Goal: Transaction & Acquisition: Obtain resource

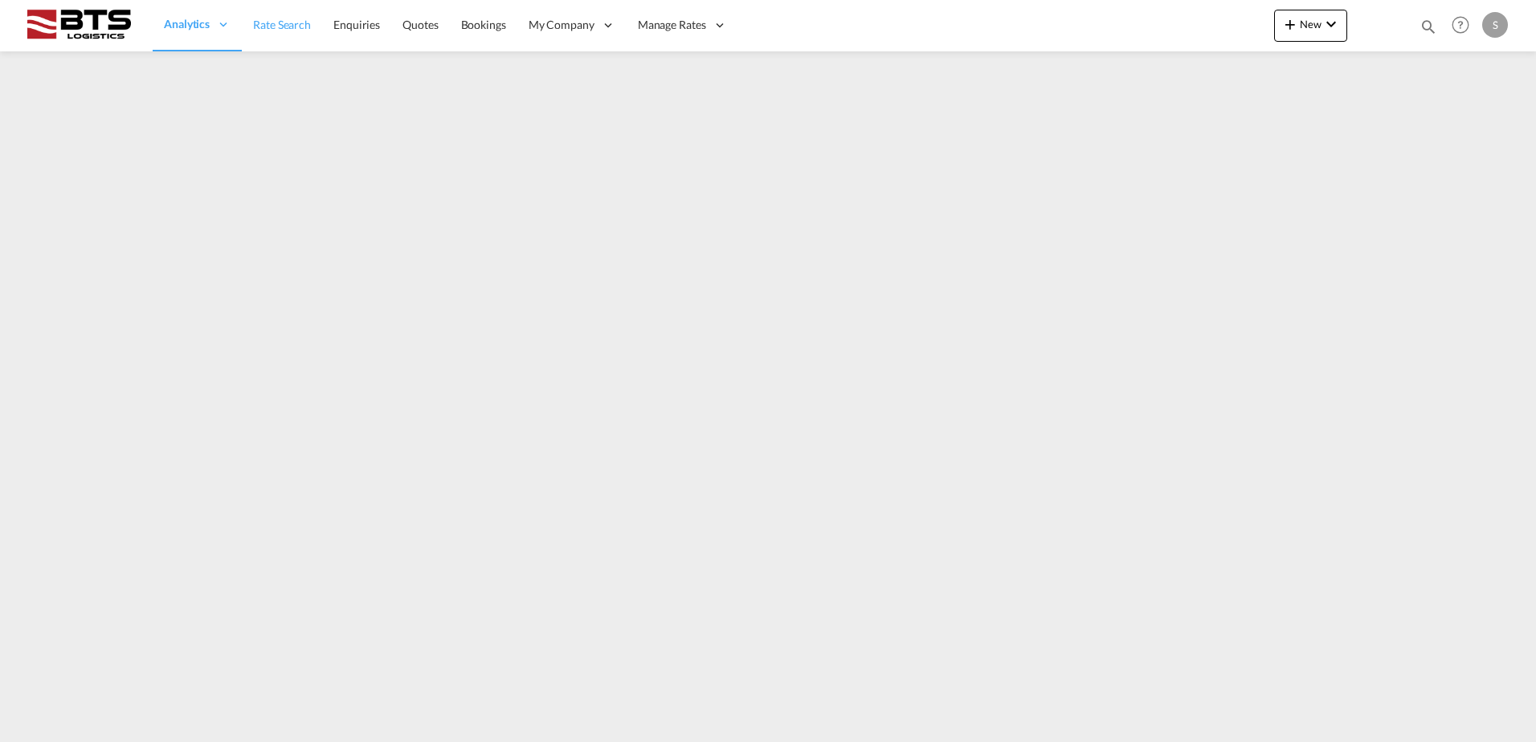
click at [279, 26] on span "Rate Search" at bounding box center [282, 25] width 58 height 14
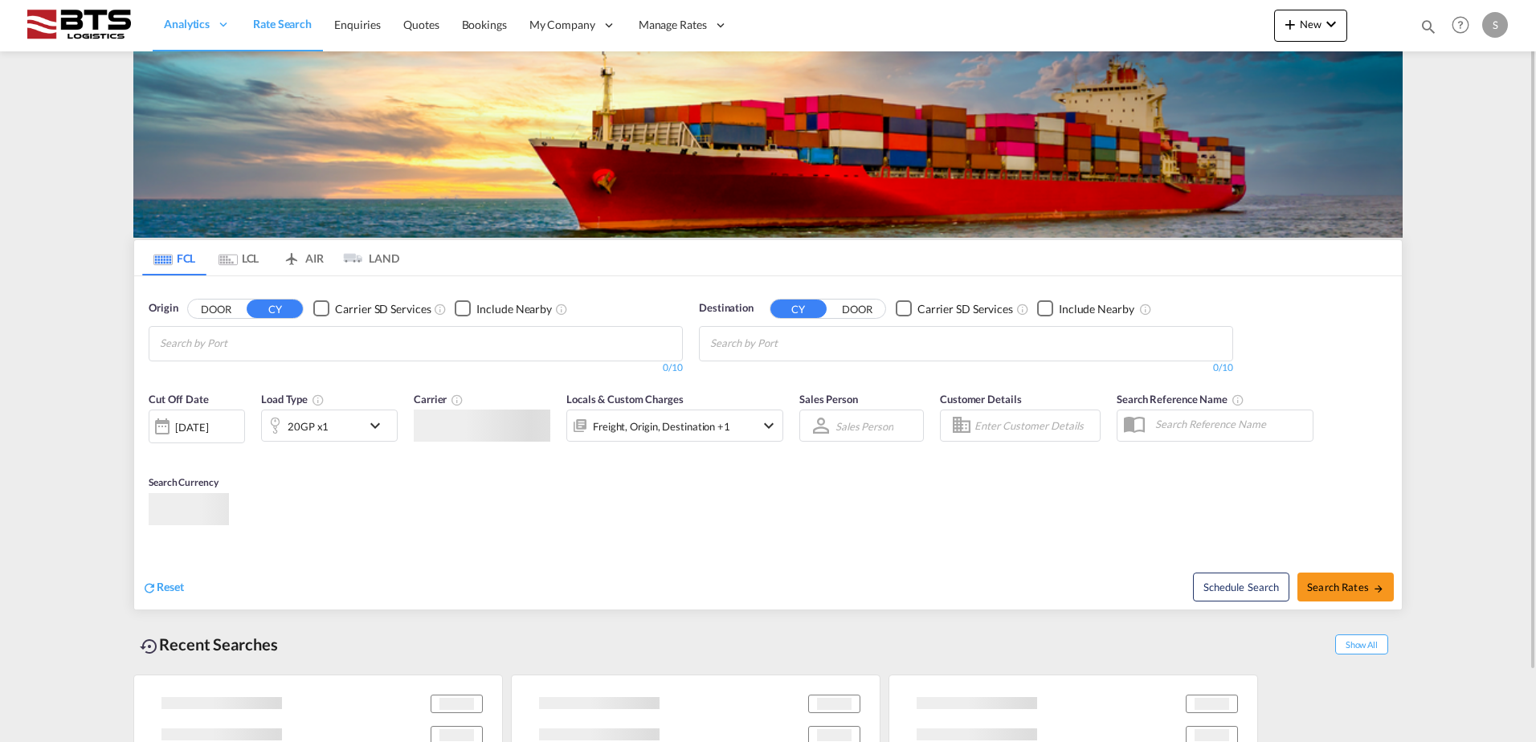
click at [258, 342] on input "Chips input." at bounding box center [236, 344] width 153 height 26
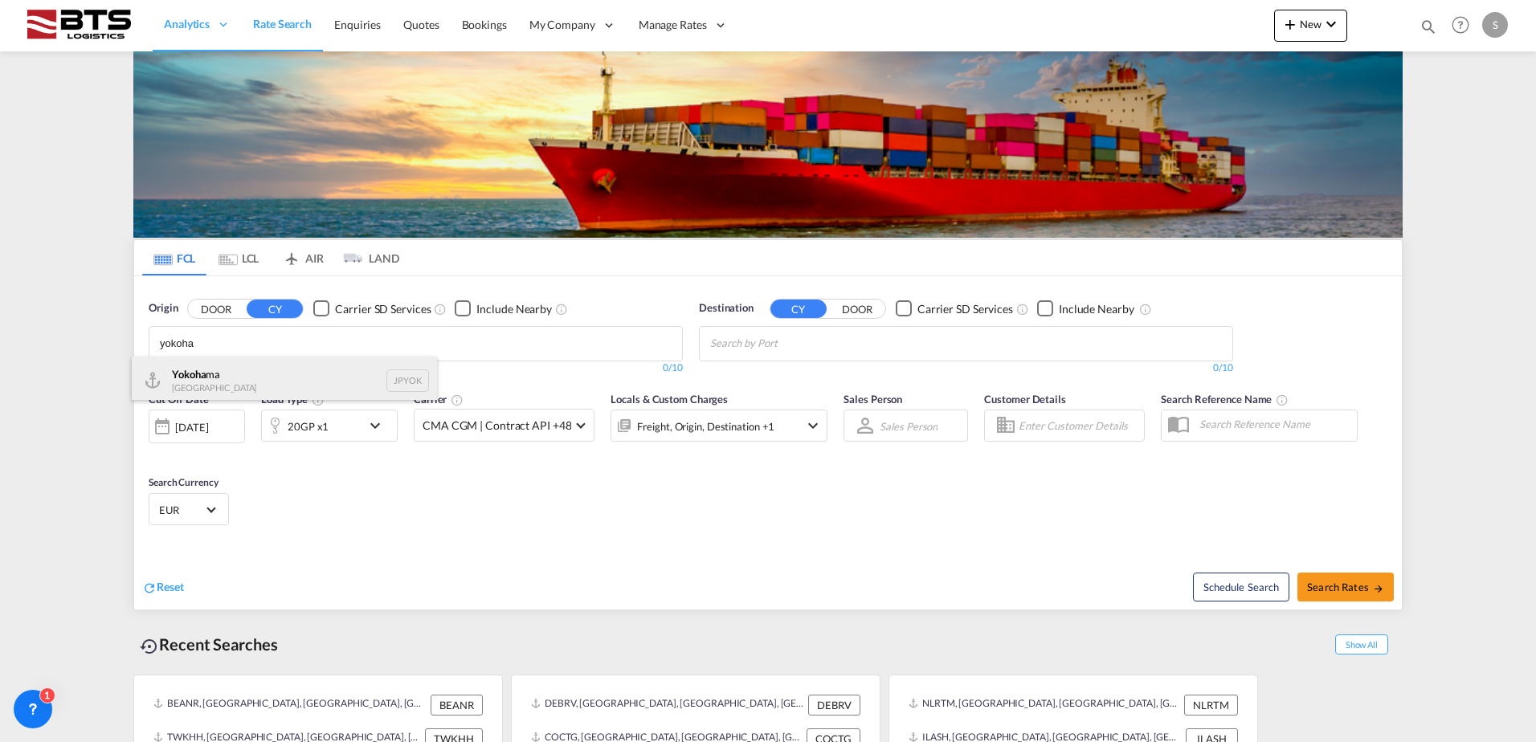
type input "yokoha"
click at [223, 375] on div "Yokoha ma Japan JPYOK" at bounding box center [284, 381] width 305 height 48
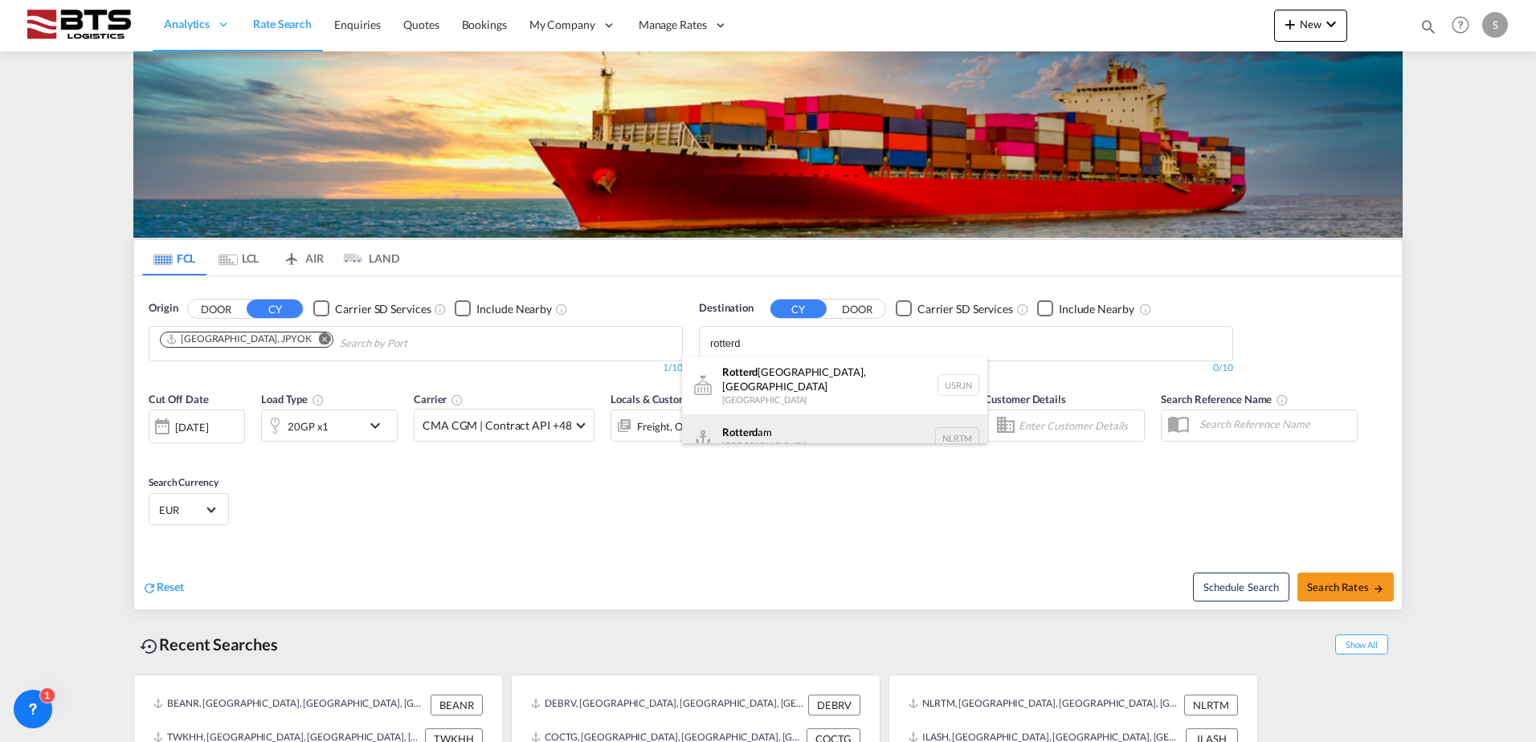
type input "rotterd"
click at [767, 428] on div "Rotterd am Netherlands NLRTM" at bounding box center [834, 439] width 305 height 48
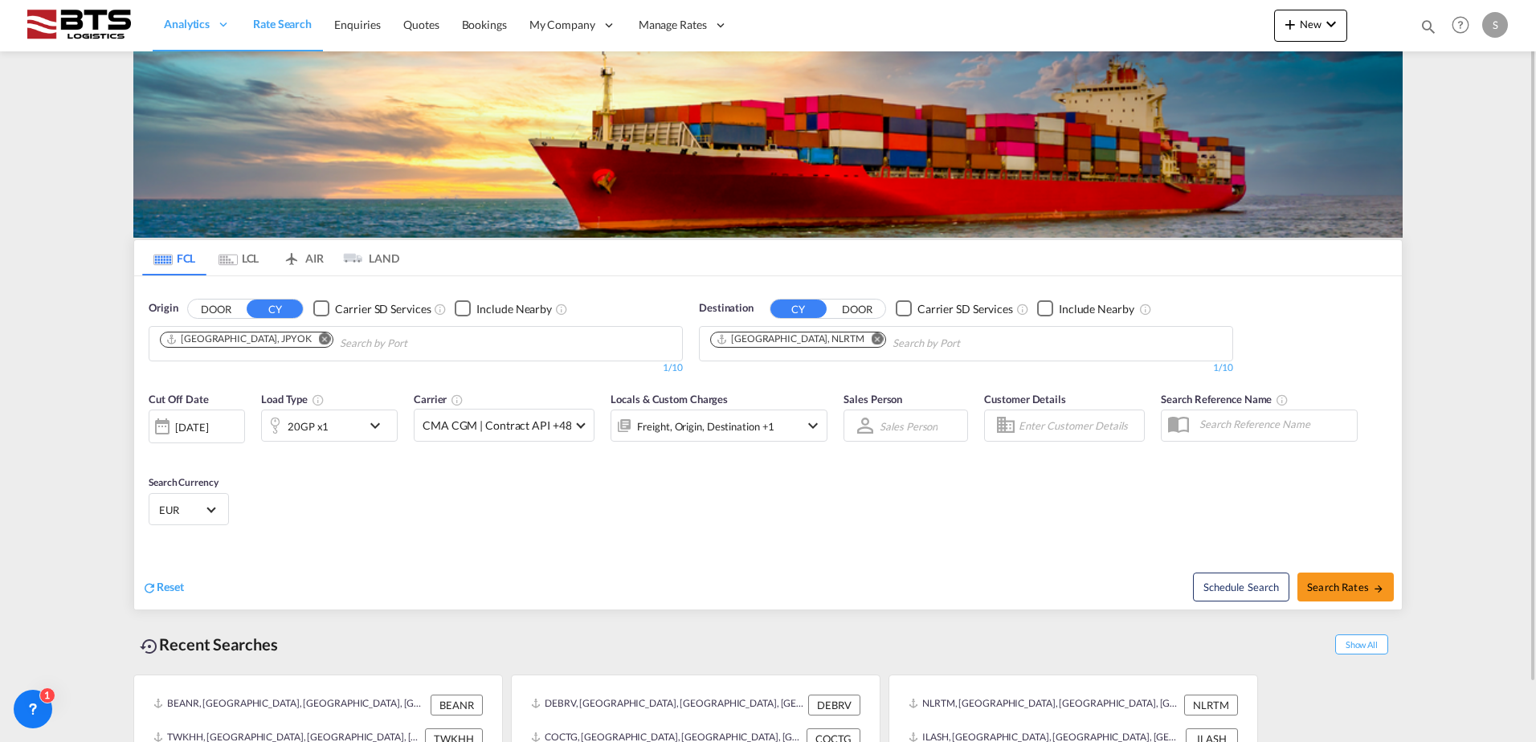
click at [377, 427] on md-icon "icon-chevron-down" at bounding box center [379, 425] width 27 height 19
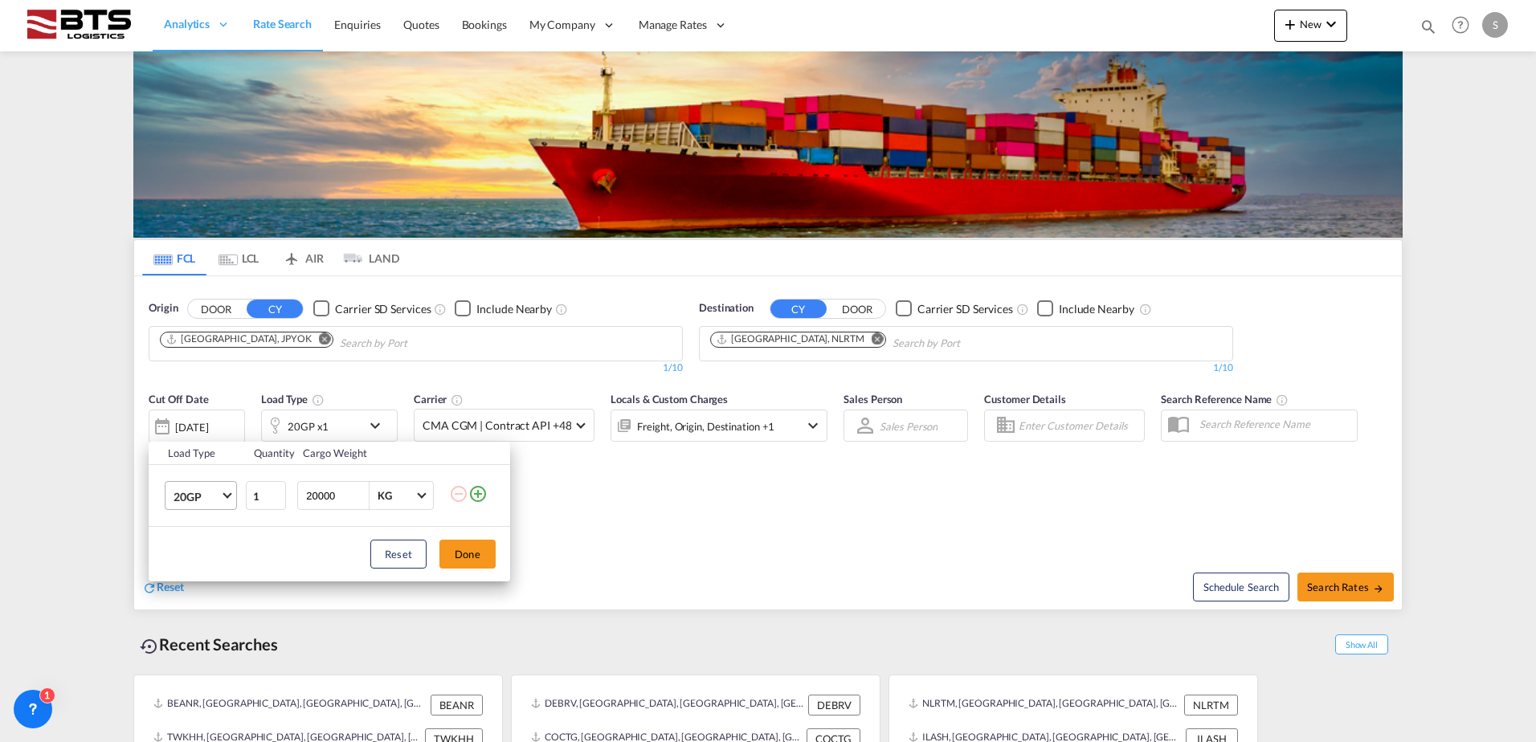
click at [224, 495] on span "Choose: \a20GP" at bounding box center [227, 494] width 9 height 9
click at [197, 537] on div "40GP" at bounding box center [188, 535] width 28 height 16
drag, startPoint x: 463, startPoint y: 562, endPoint x: 480, endPoint y: 554, distance: 19.1
click at [464, 561] on button "Done" at bounding box center [467, 554] width 56 height 29
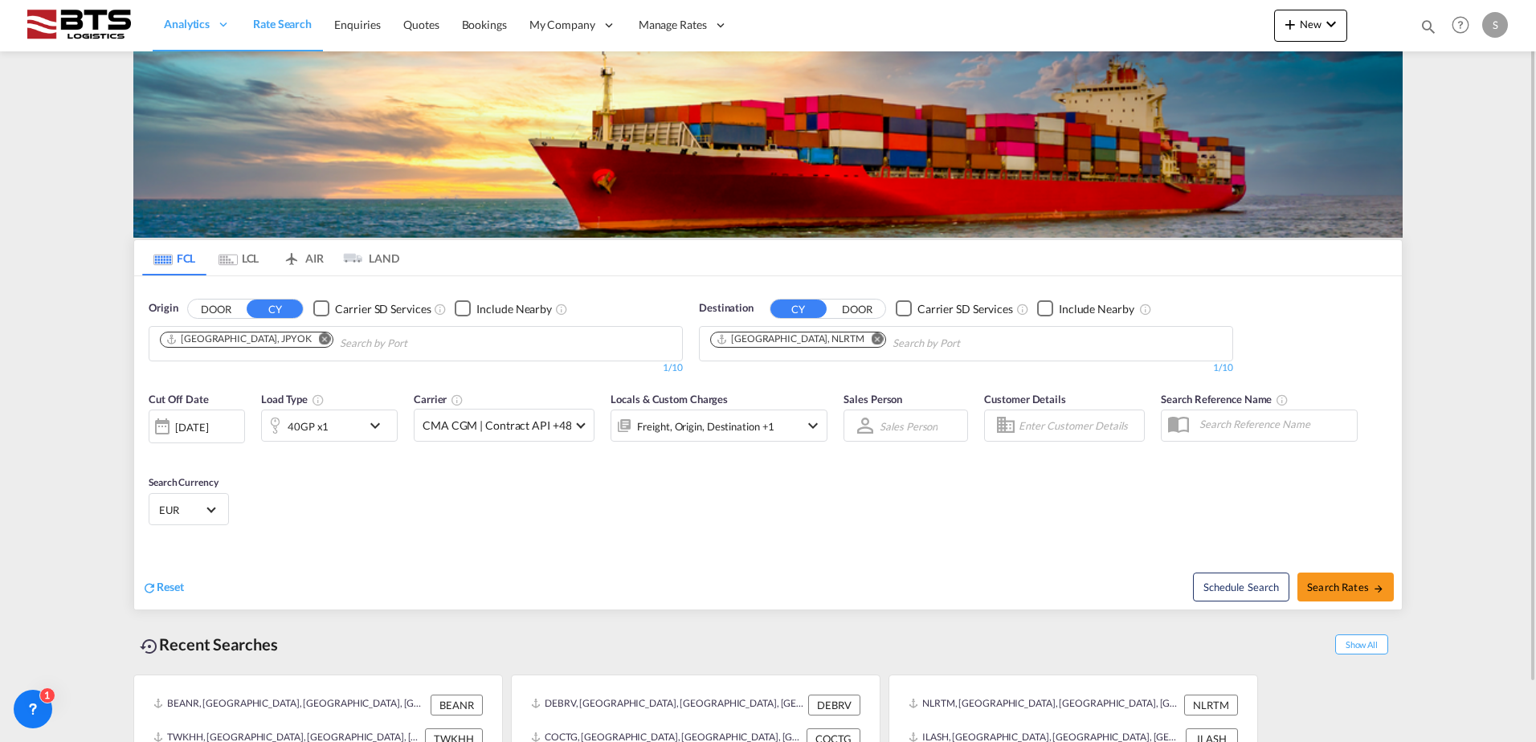
click at [550, 536] on div "Cut Off Date 24 Sep 2025 24/09/2025 Load Type 40GP x1 Carrier CMA CGM | Contrac…" at bounding box center [768, 461] width 1268 height 157
click at [1347, 586] on span "Search Rates" at bounding box center [1345, 587] width 77 height 13
type input "JPYOK to NLRTM / 24 Sep 2025"
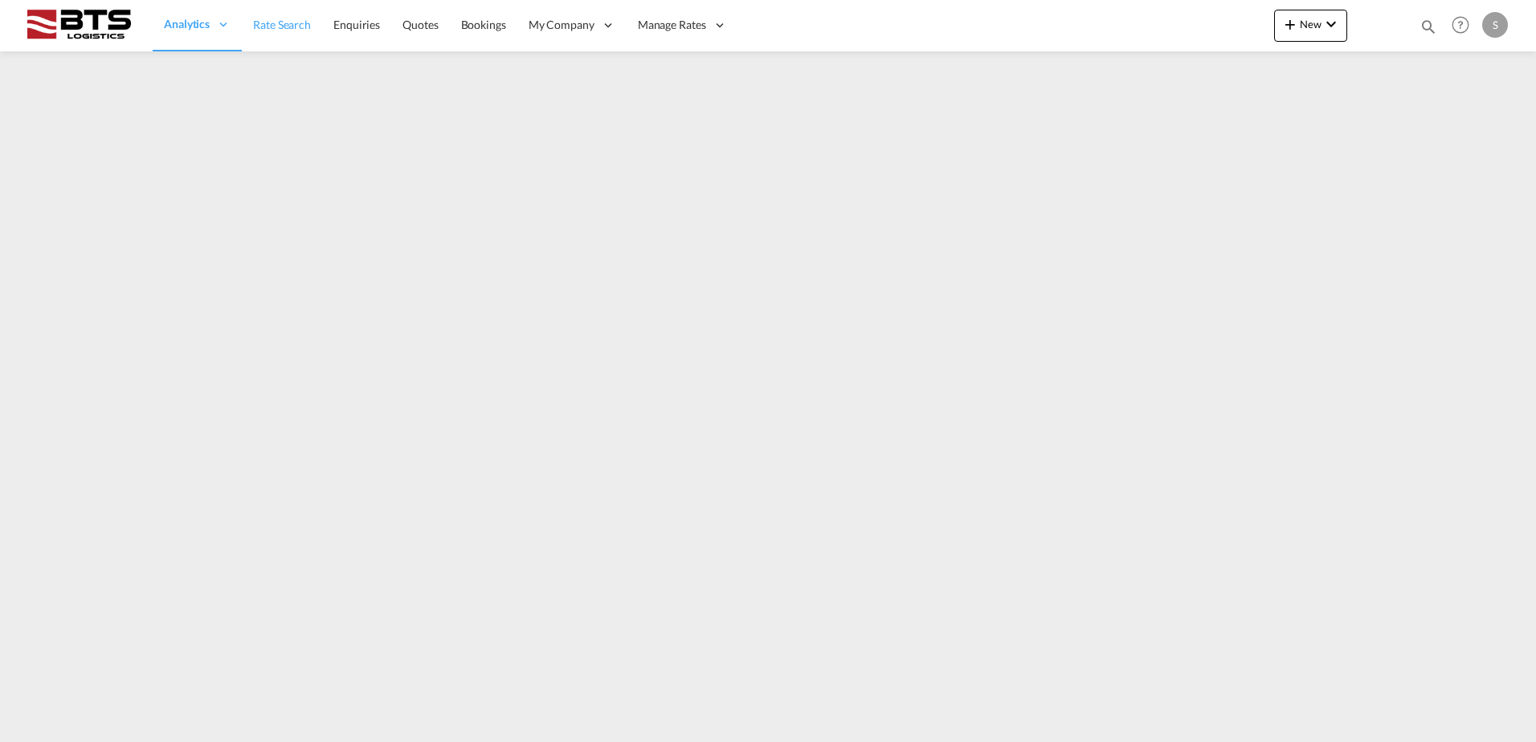
click at [291, 27] on span "Rate Search" at bounding box center [282, 25] width 58 height 14
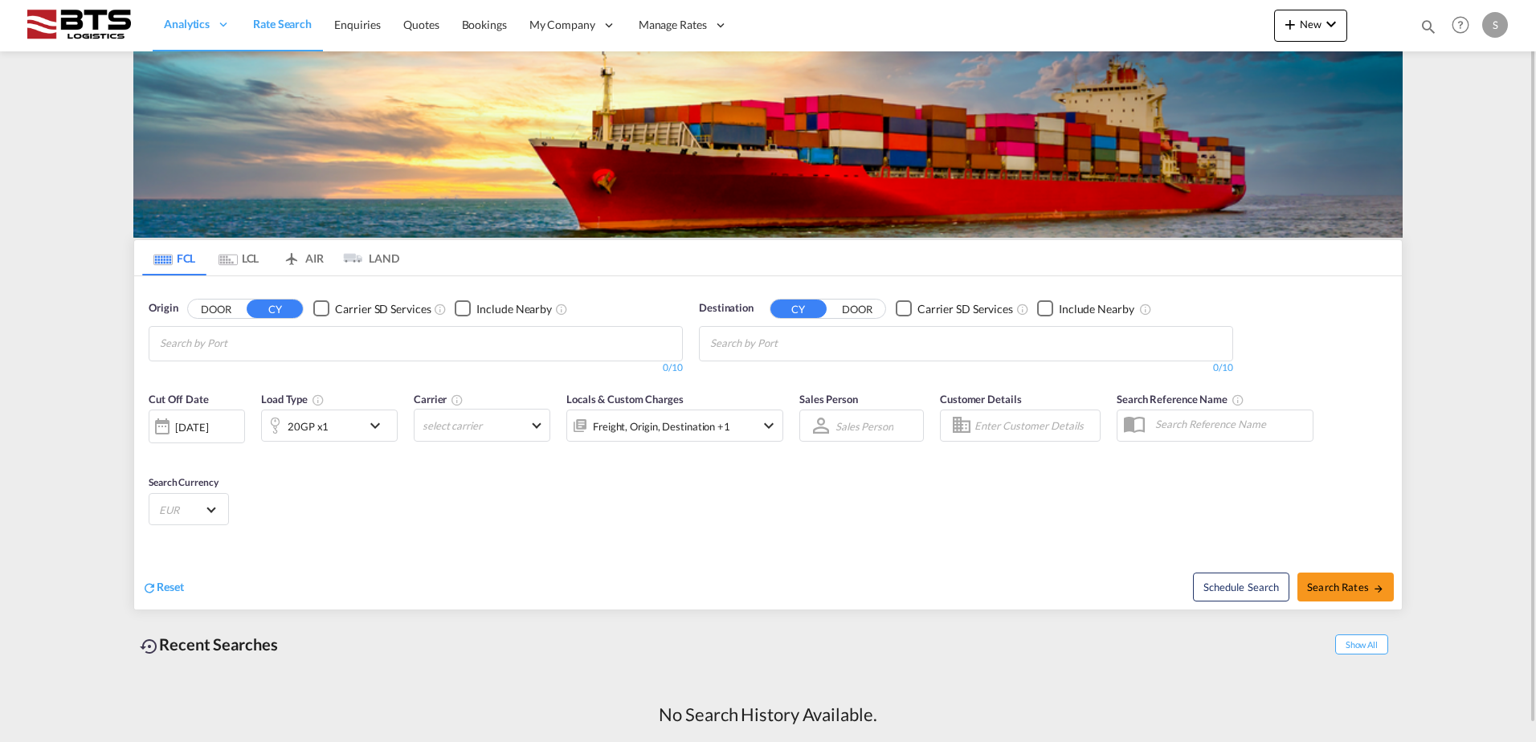
click at [255, 345] on input "Chips input." at bounding box center [236, 344] width 153 height 26
type input "yokohama"
click at [235, 380] on div "Yokohama Japan JPYOK" at bounding box center [284, 381] width 305 height 48
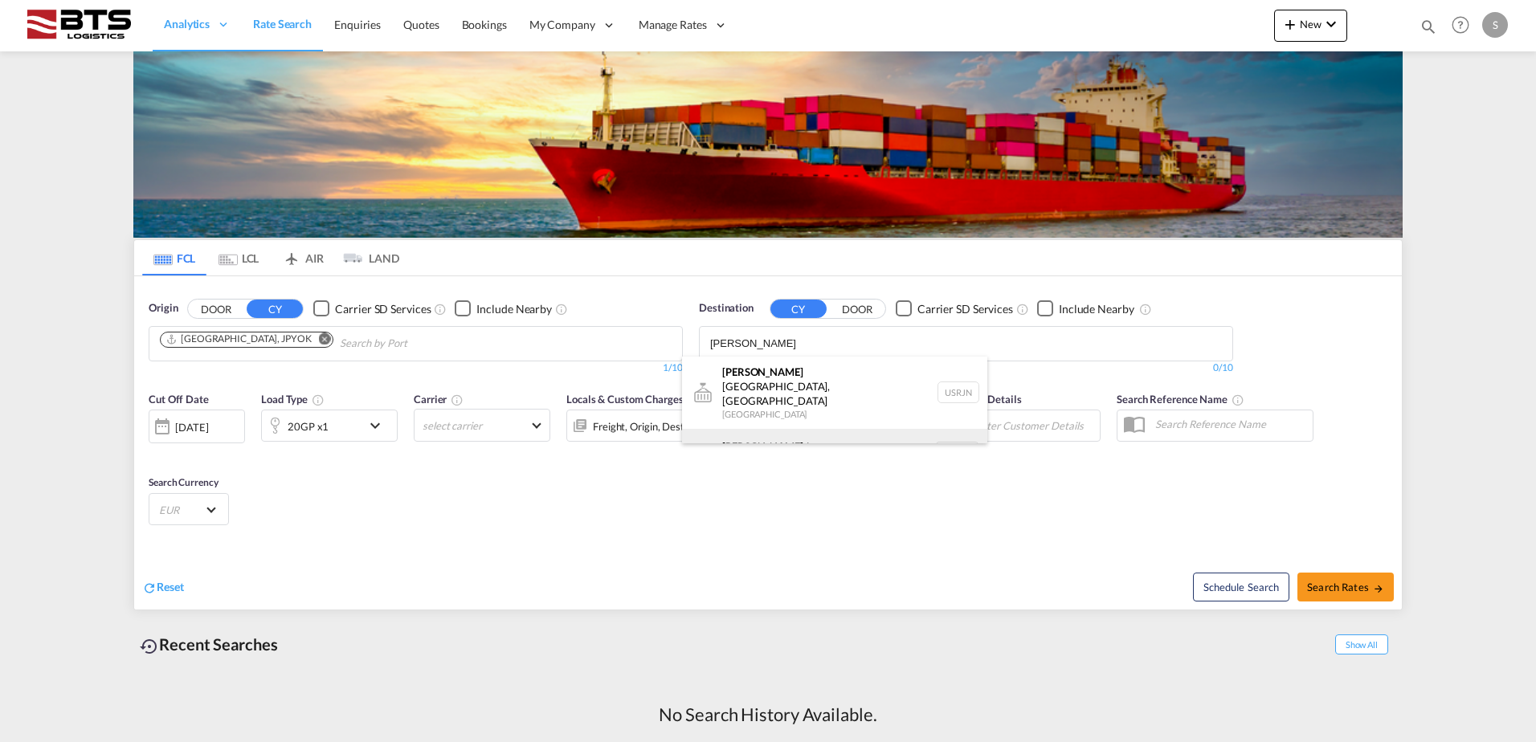
type input "rotter"
click at [752, 429] on div "Rotter dam Netherlands NLRTM" at bounding box center [834, 453] width 305 height 48
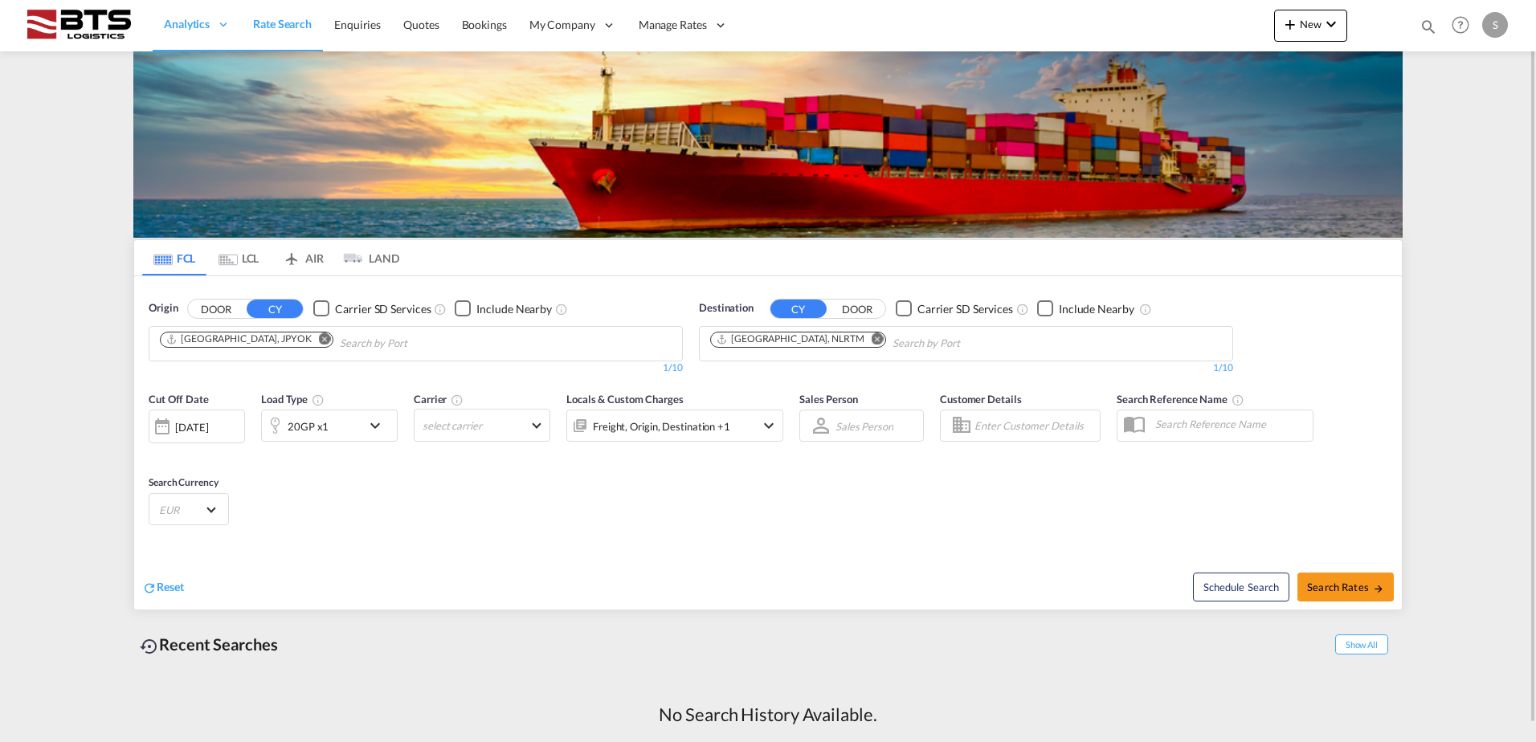
click at [183, 423] on div "[DATE]" at bounding box center [191, 427] width 33 height 14
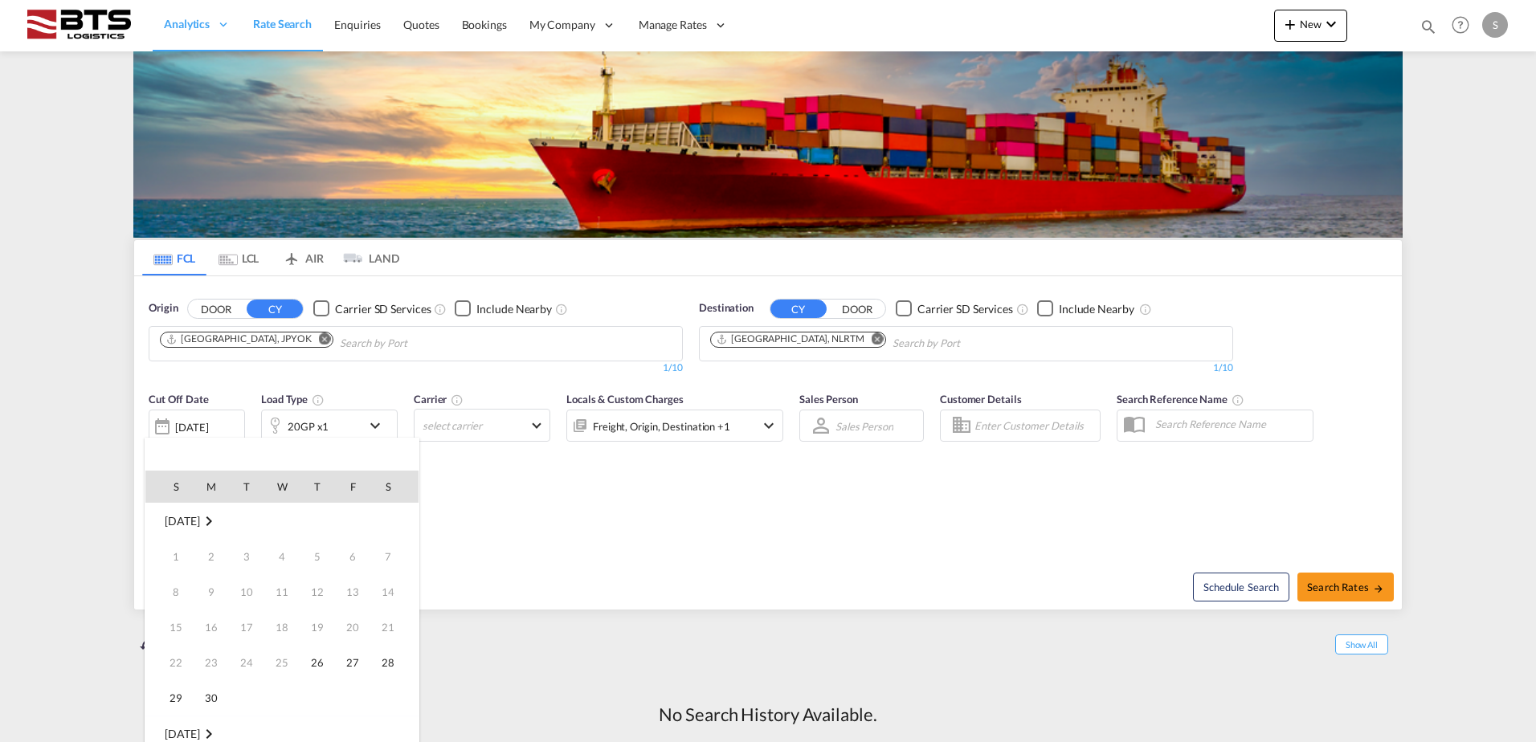
scroll to position [639, 0]
click at [276, 731] on span "1" at bounding box center [282, 734] width 32 height 32
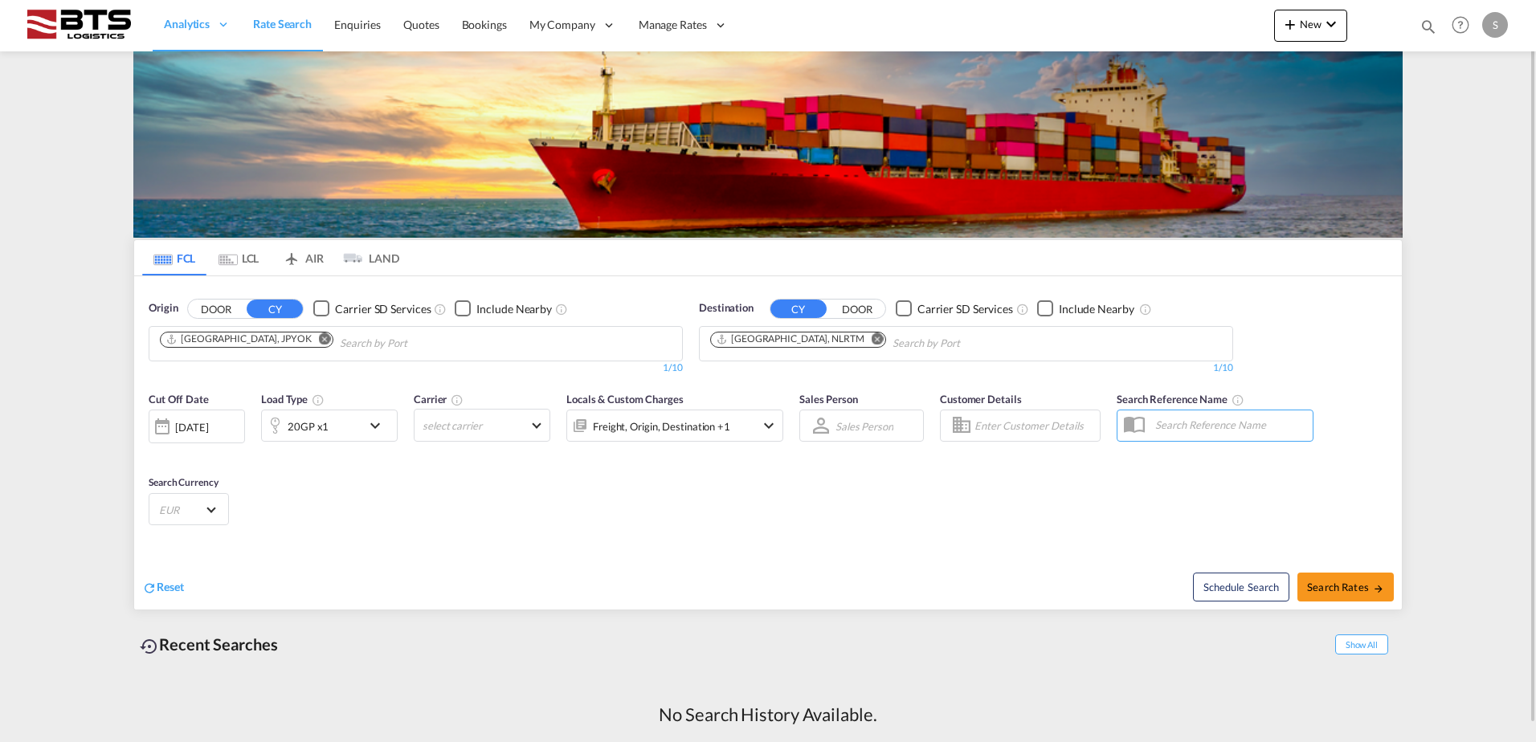
click at [471, 564] on div "Reset" at bounding box center [457, 575] width 630 height 44
click at [372, 423] on md-icon "icon-chevron-down" at bounding box center [379, 425] width 27 height 19
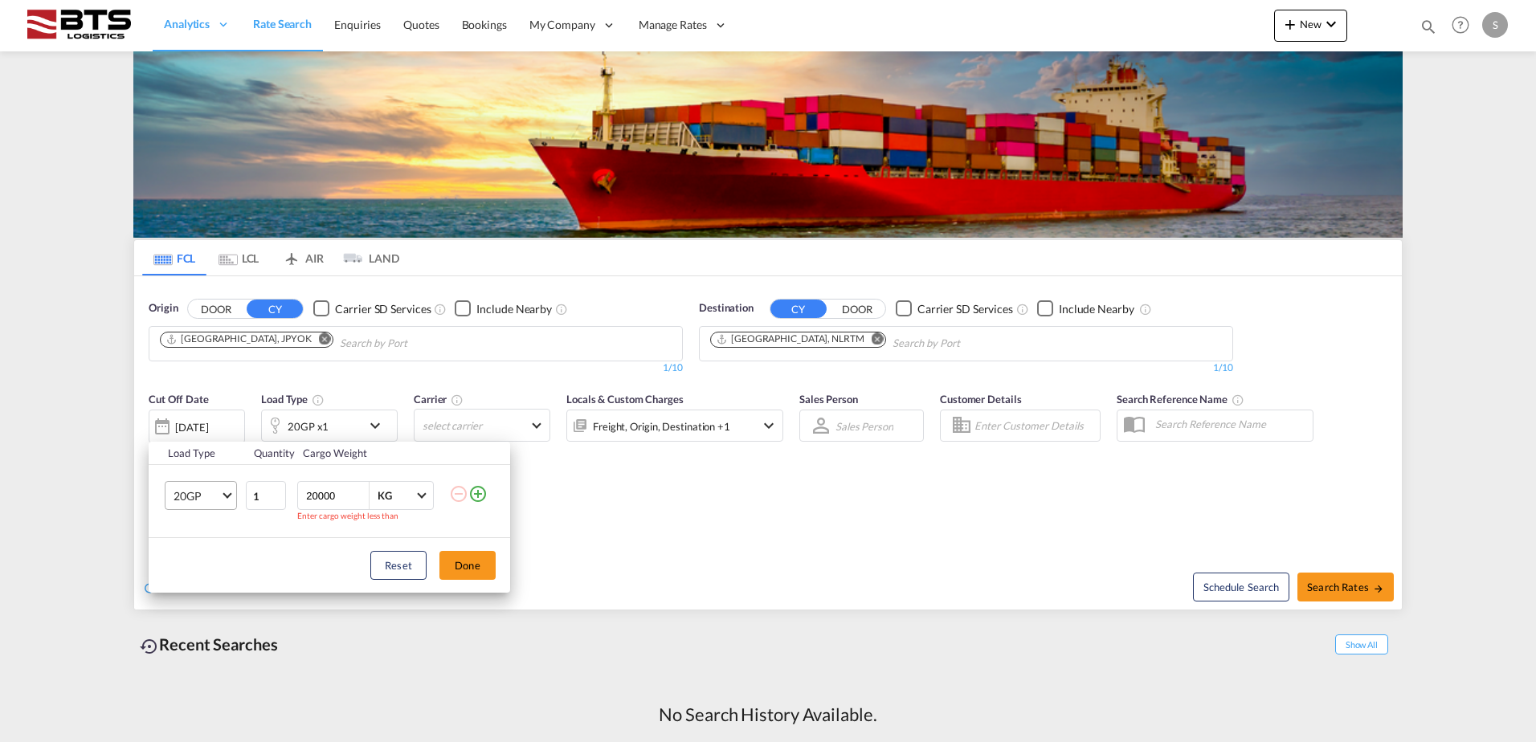
click at [225, 497] on md-select "20GP" at bounding box center [201, 495] width 72 height 29
click at [659, 529] on md-backdrop at bounding box center [768, 371] width 1536 height 742
click at [230, 490] on md-select "20GP" at bounding box center [201, 495] width 72 height 29
click at [221, 493] on md-content at bounding box center [228, 496] width 109 height 39
click at [360, 496] on md-backdrop at bounding box center [768, 371] width 1536 height 742
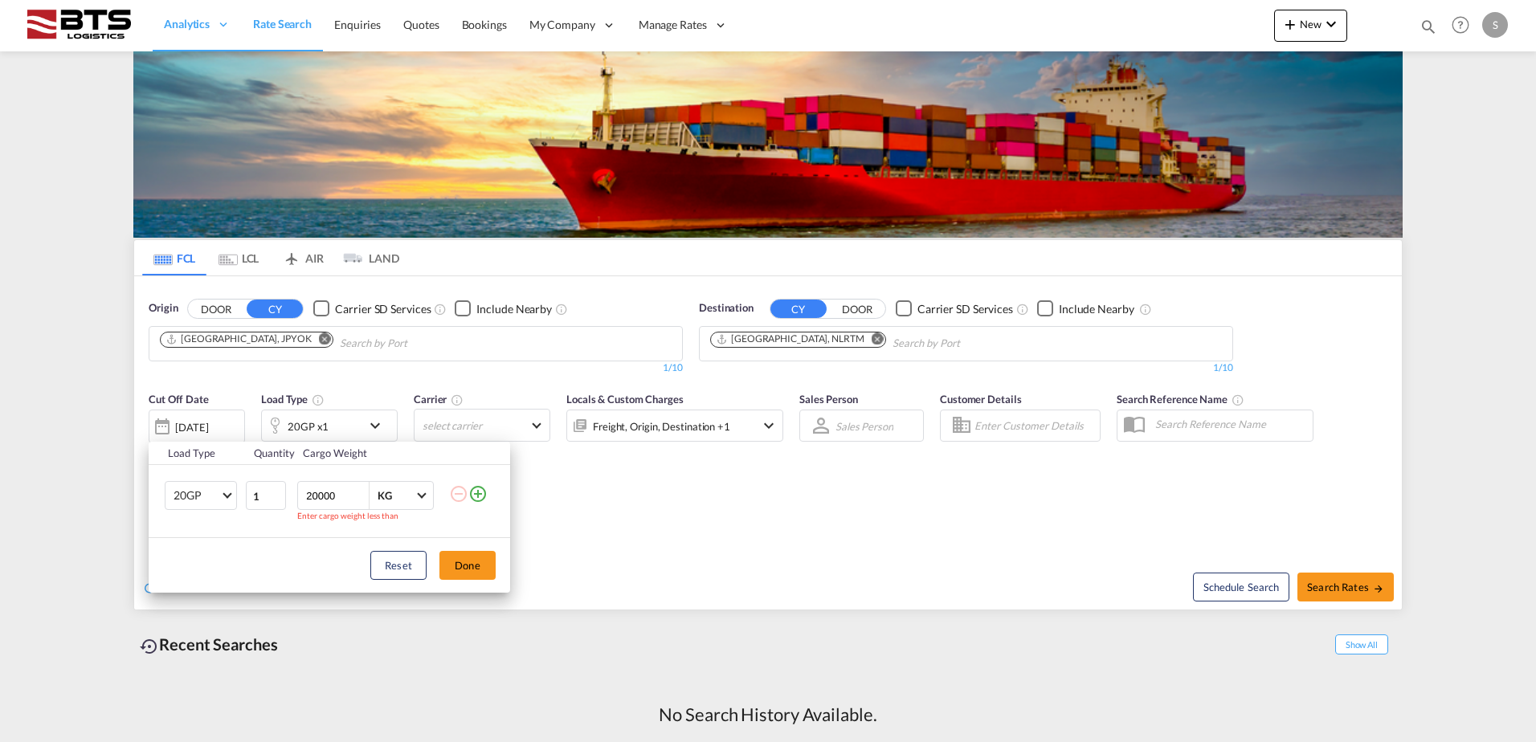
drag, startPoint x: 345, startPoint y: 496, endPoint x: 292, endPoint y: 496, distance: 53.8
click at [292, 496] on tr "20GP 1 20000 KG KG Enter cargo weight less than" at bounding box center [330, 501] width 362 height 73
type input "15000"
click at [221, 493] on md-select "20GP" at bounding box center [201, 495] width 72 height 29
click at [194, 527] on md-backdrop at bounding box center [768, 371] width 1536 height 742
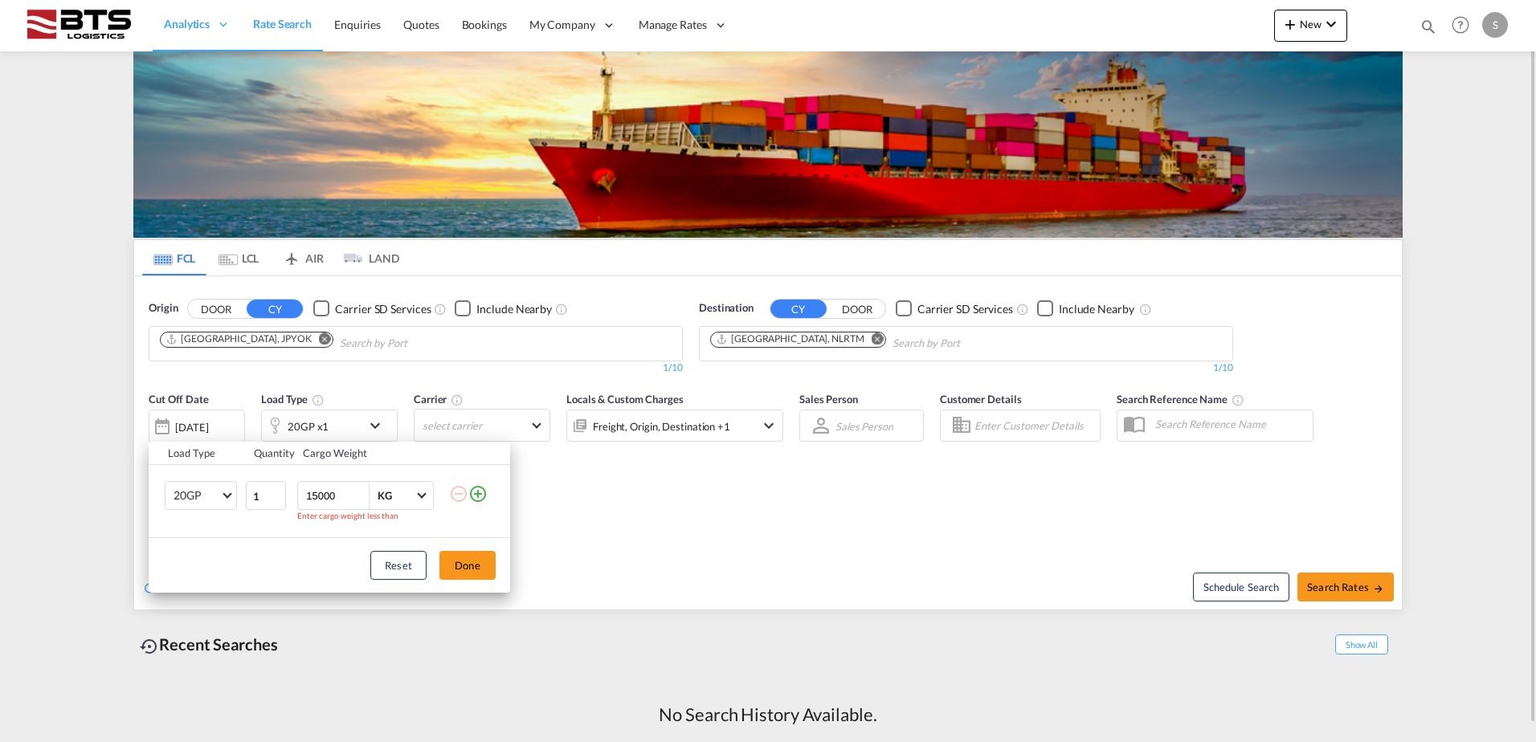
click at [660, 504] on div "Load Type Quantity Cargo Weight 20GP 1 15000 KG KG Enter cargo weight less than…" at bounding box center [768, 371] width 1536 height 742
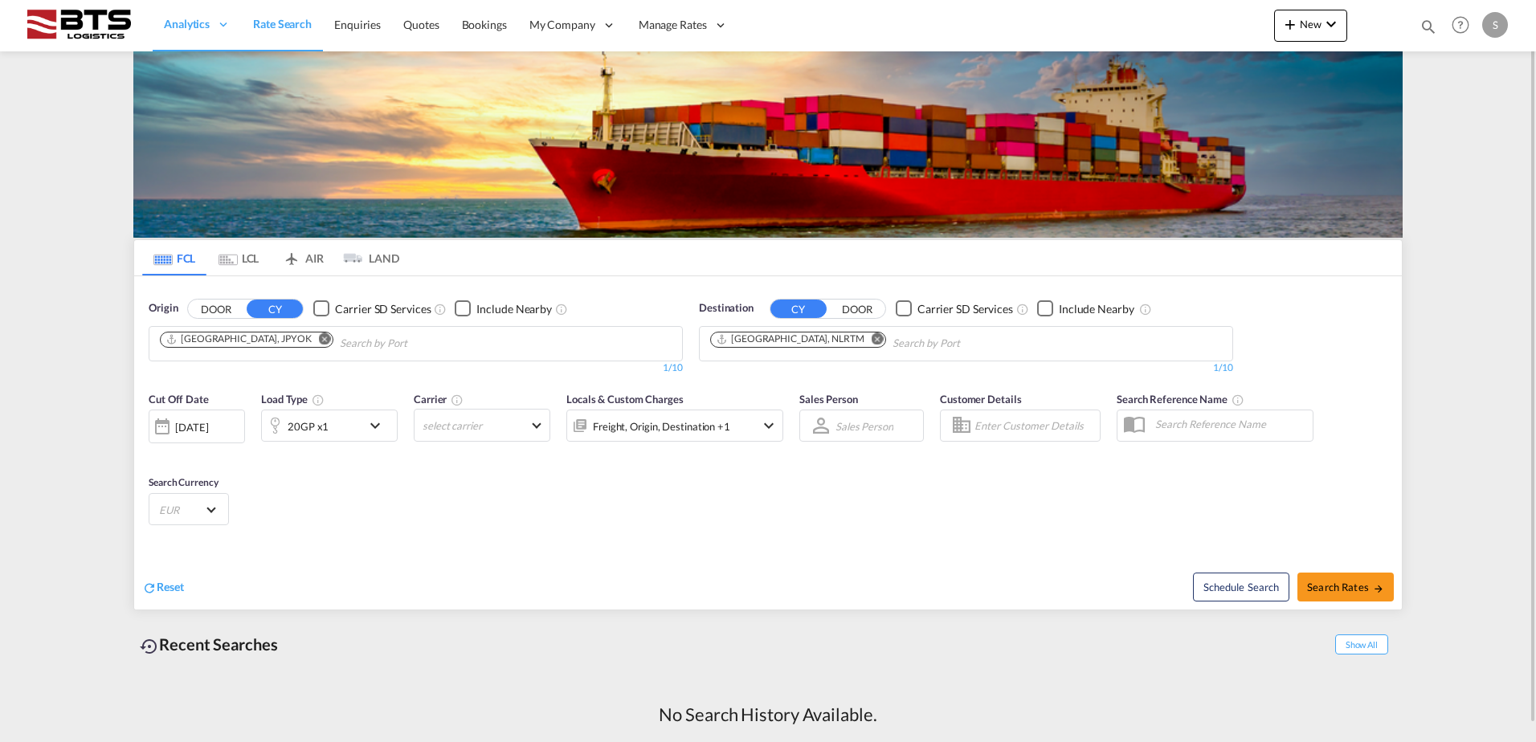
click at [352, 416] on div "20GP x1" at bounding box center [312, 426] width 100 height 32
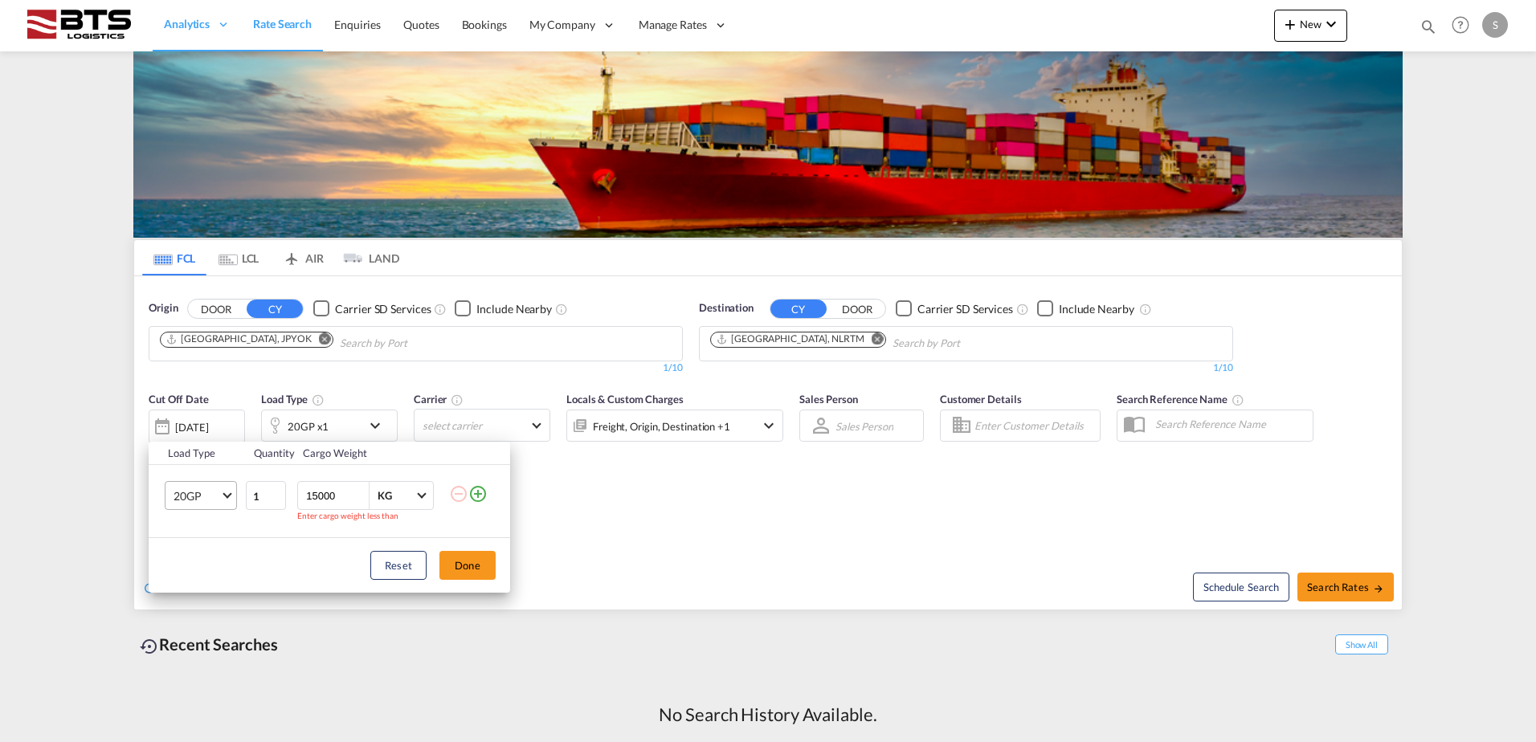
click at [224, 490] on md-select "20GP" at bounding box center [201, 495] width 72 height 29
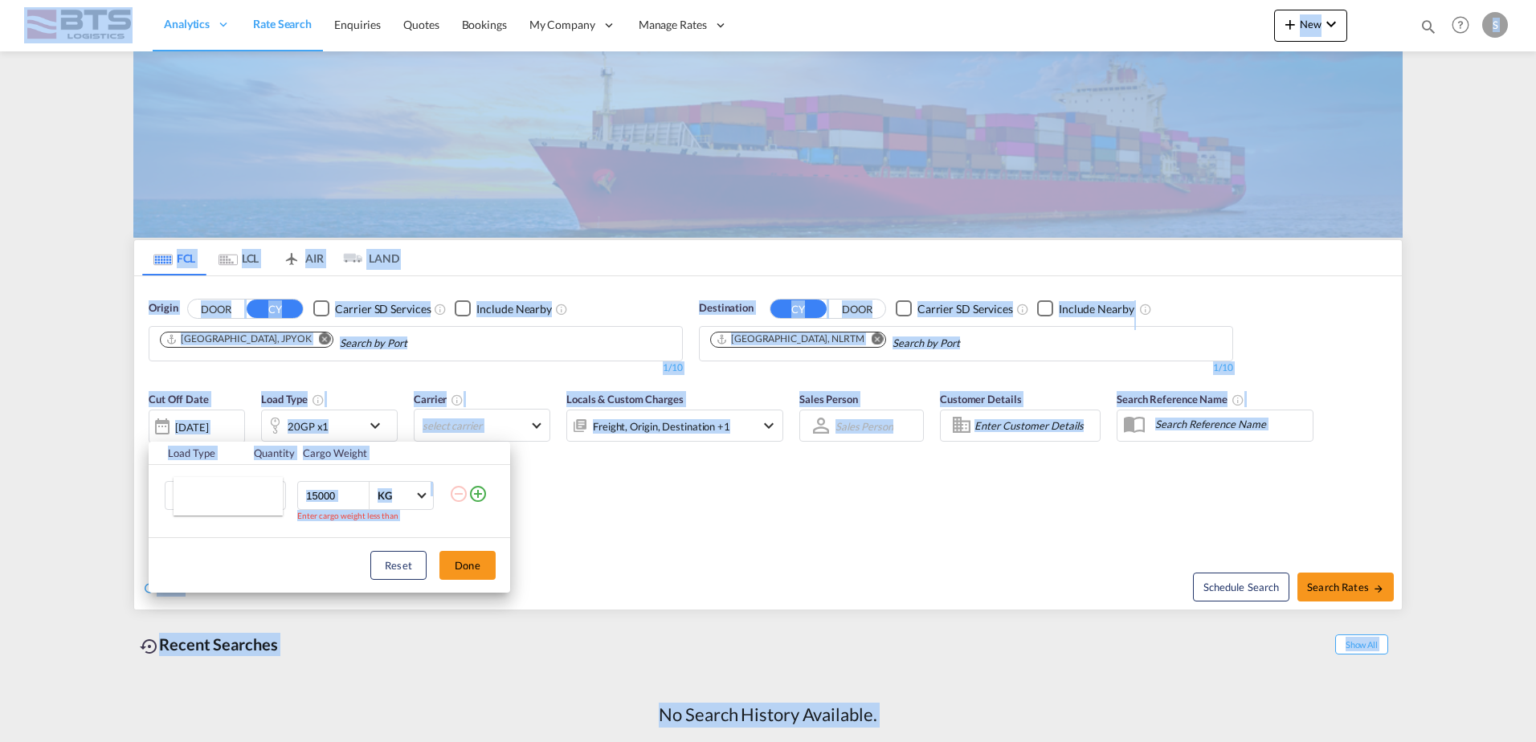
drag, startPoint x: 311, startPoint y: 493, endPoint x: 258, endPoint y: 493, distance: 53.0
click at [258, 493] on body "Analytics Reports Dashboard Rate Search Enquiries Quotes Bookings" at bounding box center [768, 371] width 1536 height 742
drag, startPoint x: 258, startPoint y: 493, endPoint x: 673, endPoint y: 568, distance: 422.2
click at [673, 568] on md-backdrop at bounding box center [768, 371] width 1536 height 742
click at [284, 26] on div "Load Type Quantity Cargo Weight 20GP 1 15000 KG KG Enter cargo weight less than…" at bounding box center [768, 371] width 1536 height 742
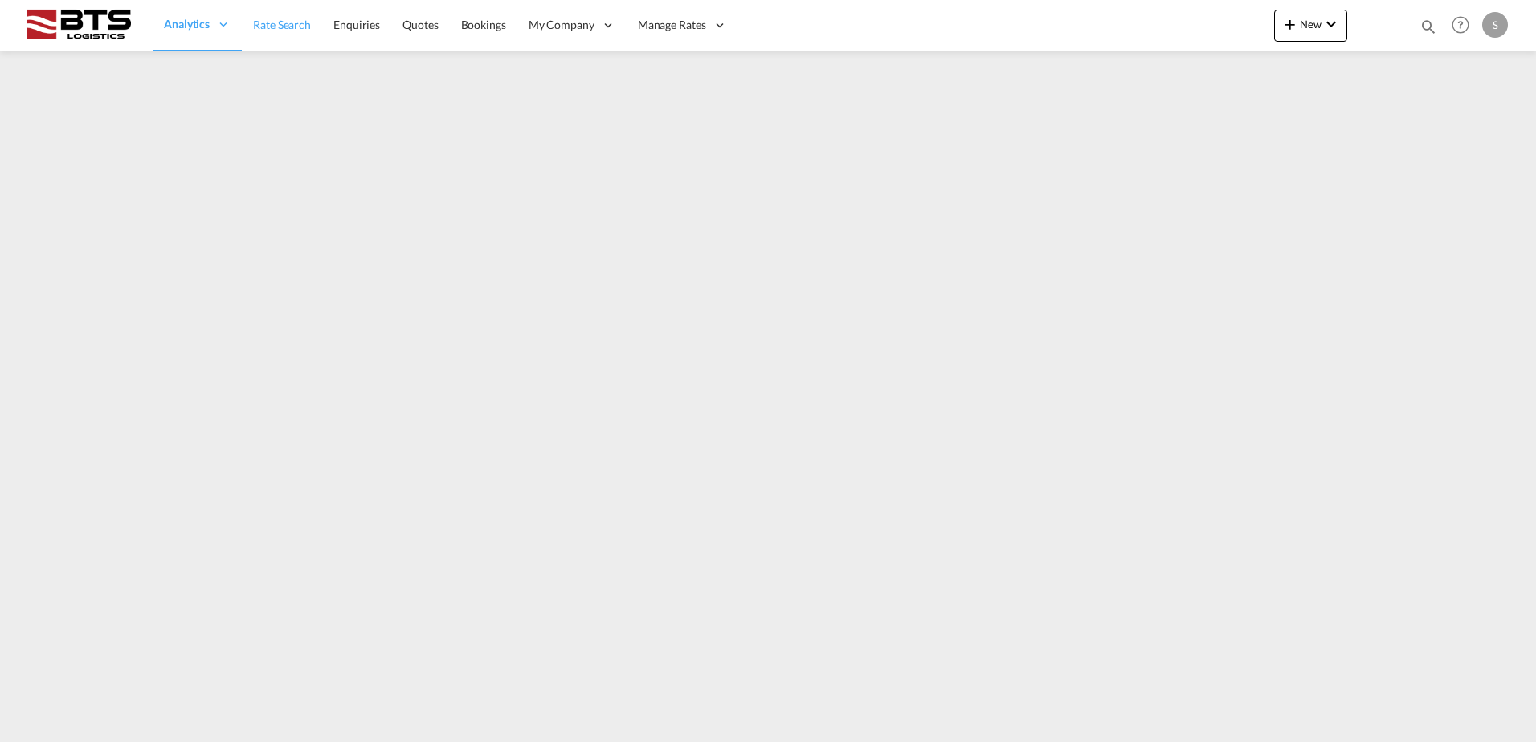
click at [291, 27] on span "Rate Search" at bounding box center [282, 25] width 58 height 14
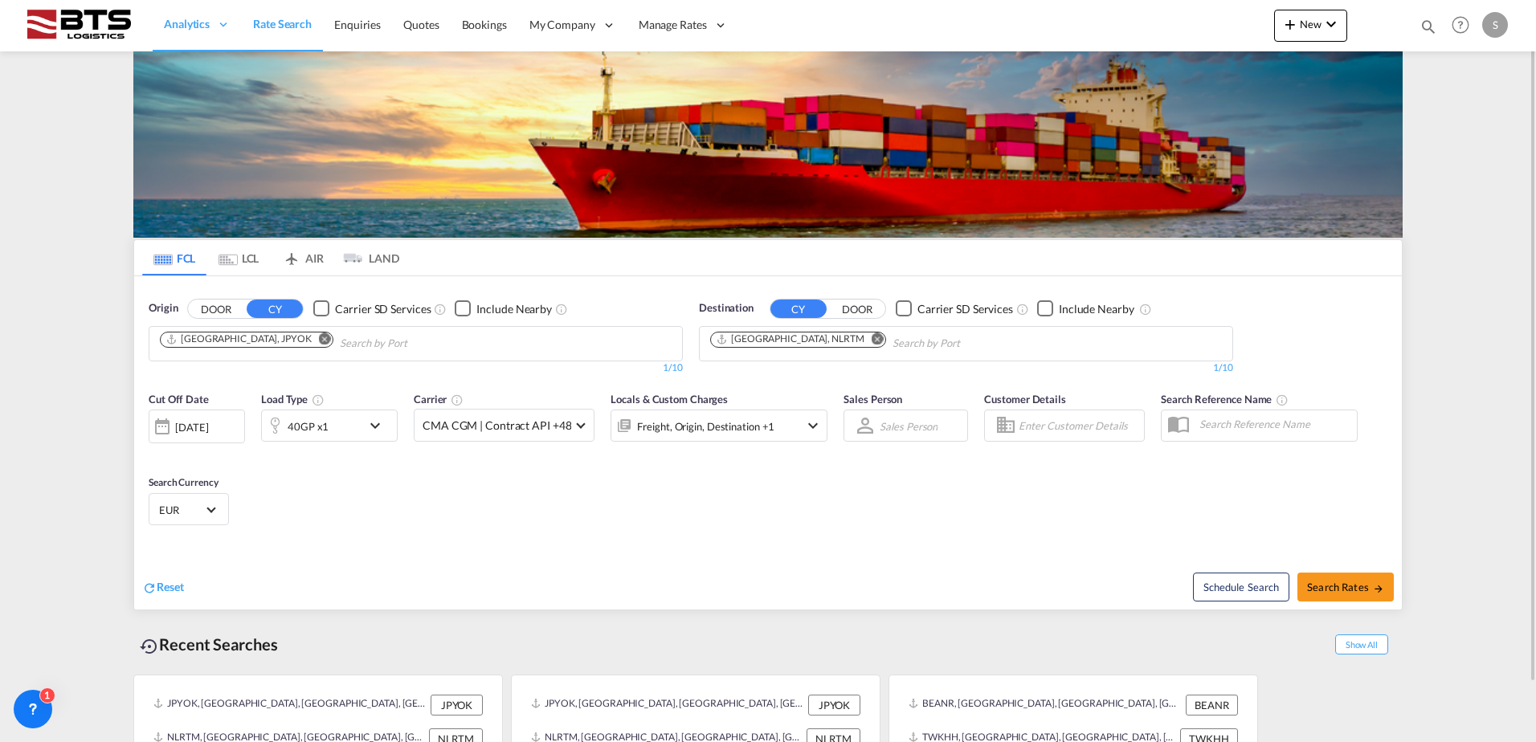
click at [179, 430] on div "[DATE]" at bounding box center [191, 427] width 33 height 14
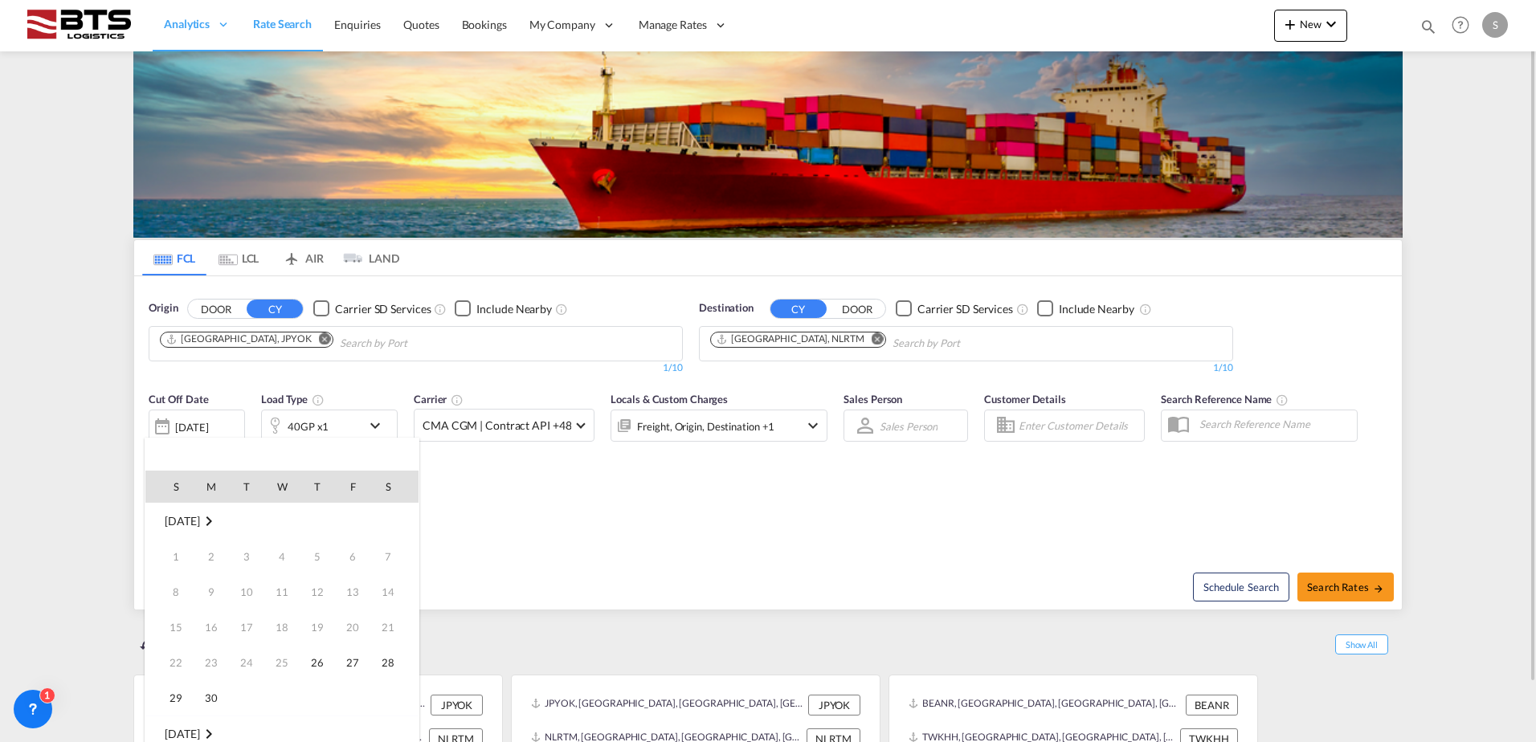
scroll to position [639, 0]
click at [289, 729] on span "1" at bounding box center [282, 734] width 32 height 32
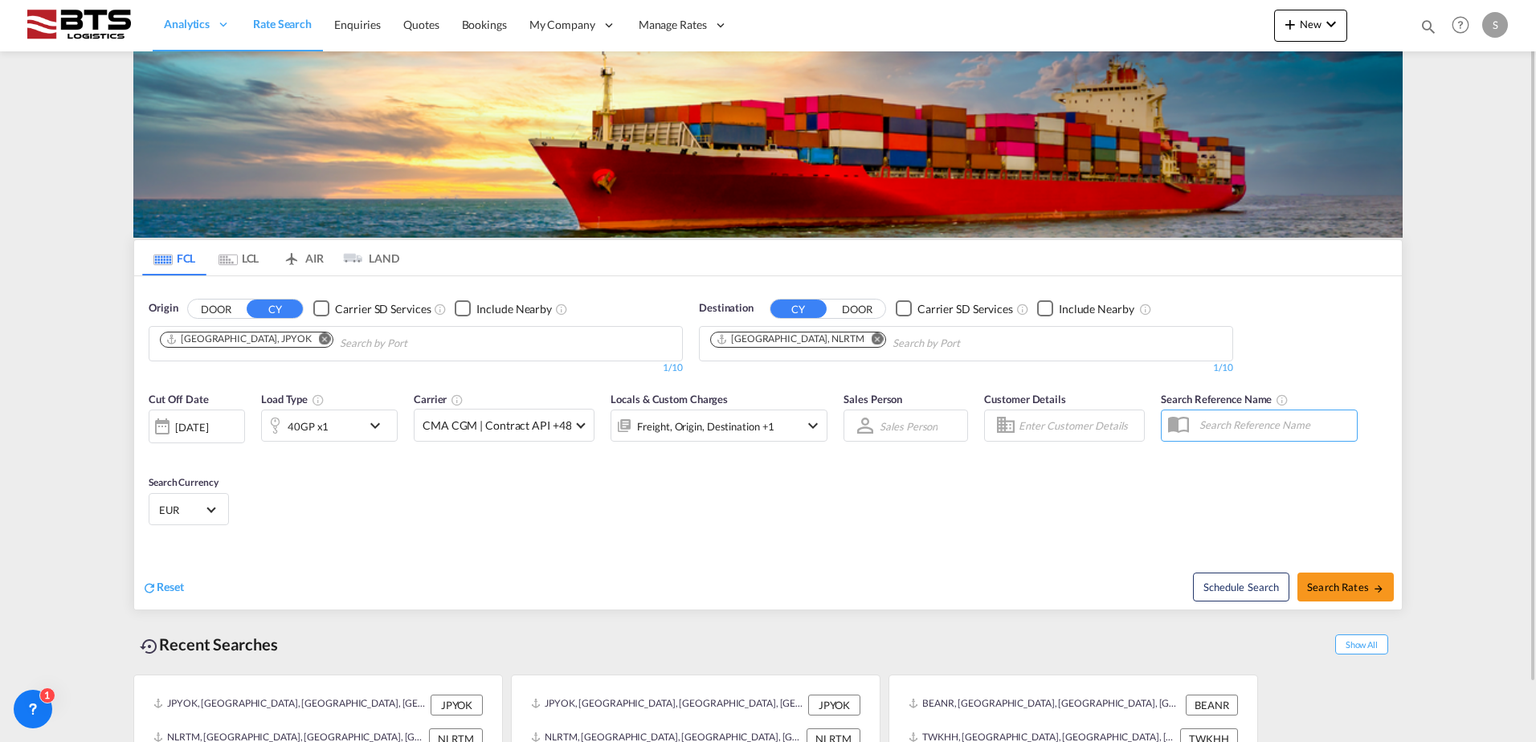
click at [456, 513] on div "Cut Off Date [DATE] [DATE] Load Type 40GP x1 Carrier CMA CGM | Contract API +48…" at bounding box center [768, 461] width 1268 height 157
click at [376, 427] on md-icon "icon-chevron-down" at bounding box center [379, 425] width 27 height 19
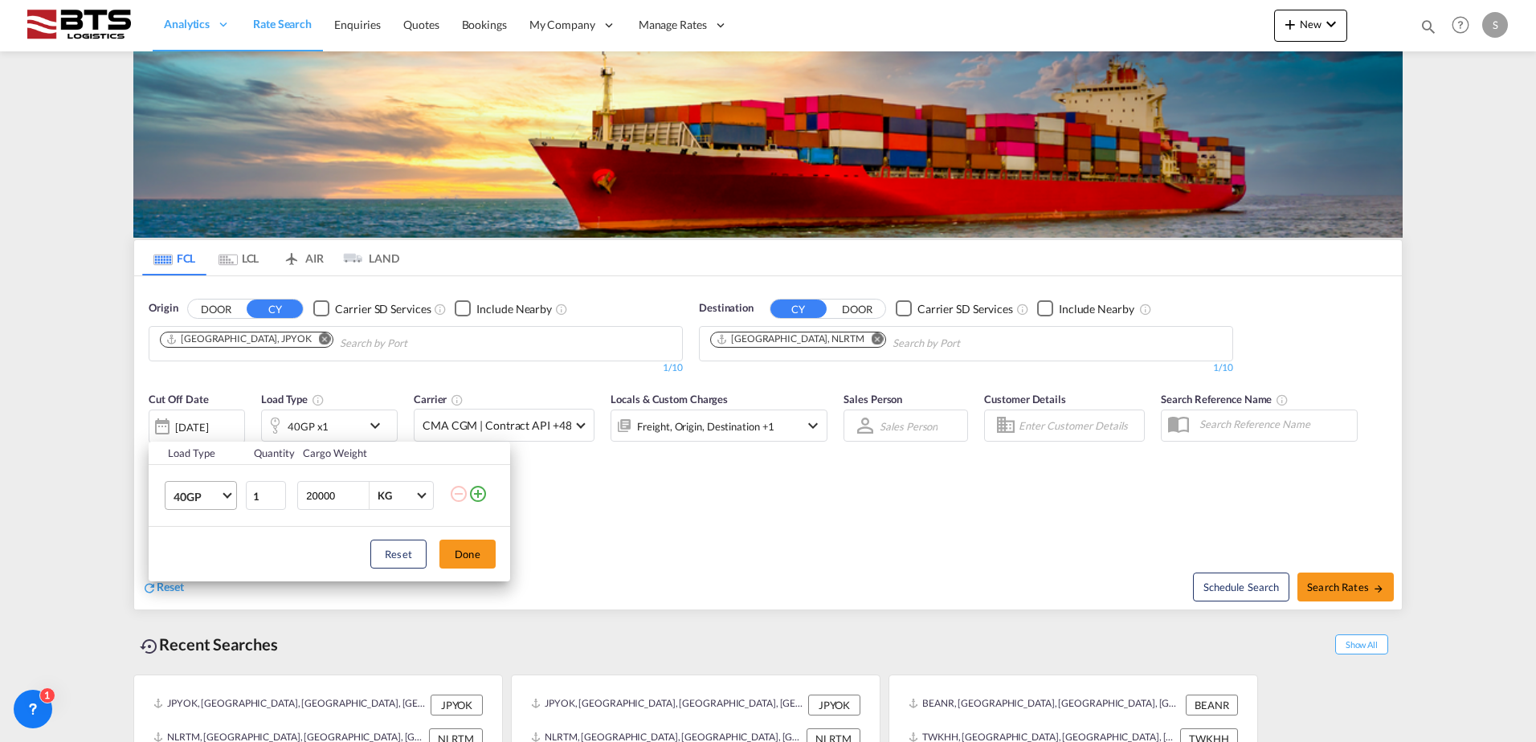
click at [227, 497] on span "Choose: \a40GP" at bounding box center [227, 494] width 9 height 9
click at [210, 534] on md-option "40HC" at bounding box center [215, 535] width 109 height 39
click at [461, 550] on button "Done" at bounding box center [467, 554] width 56 height 29
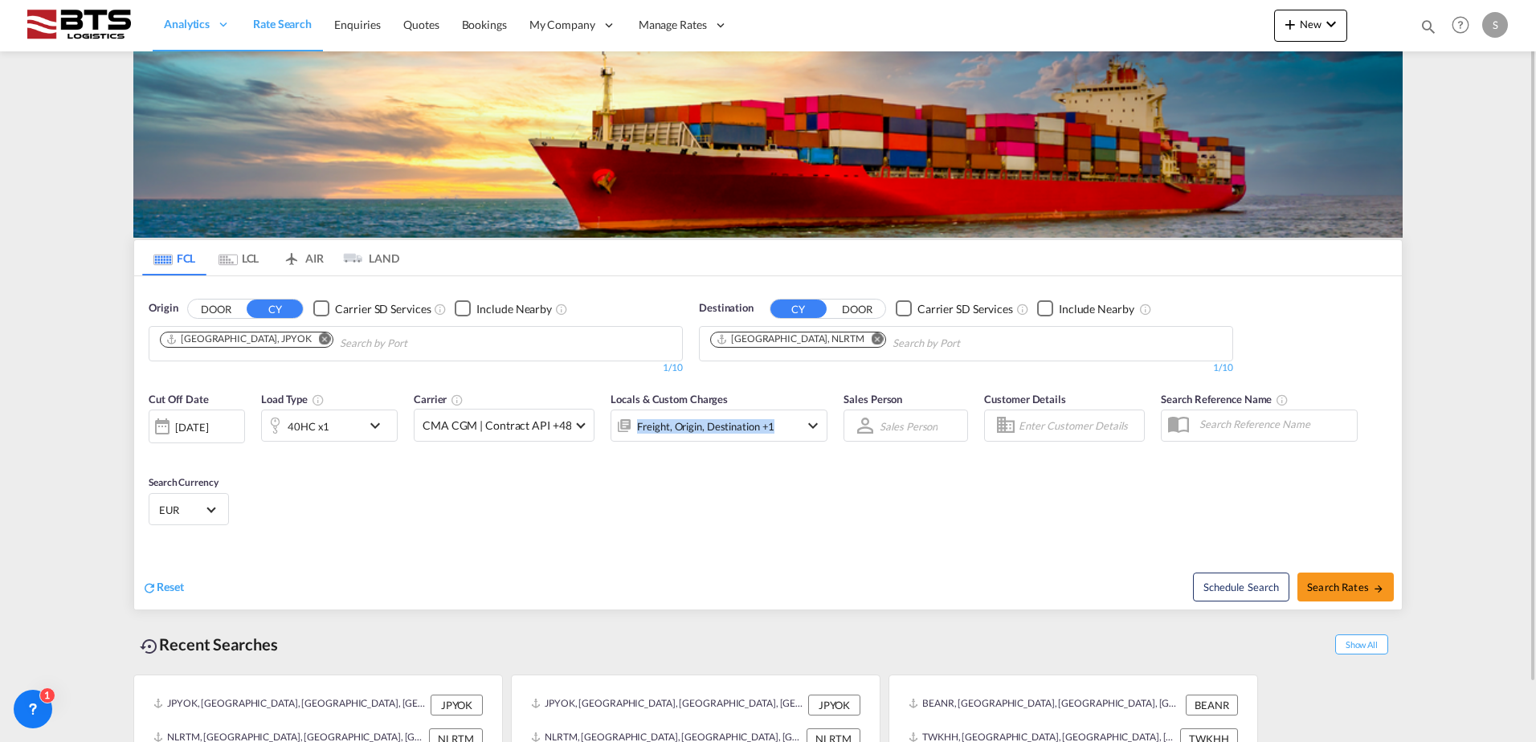
click at [623, 474] on div "Cut Off Date [DATE] [DATE] Load Type 40HC x1 Carrier CMA CGM | Contract API +48…" at bounding box center [768, 461] width 1268 height 157
click at [1329, 582] on span "Search Rates" at bounding box center [1345, 587] width 77 height 13
type input "JPYOK to NLRTM / [DATE]"
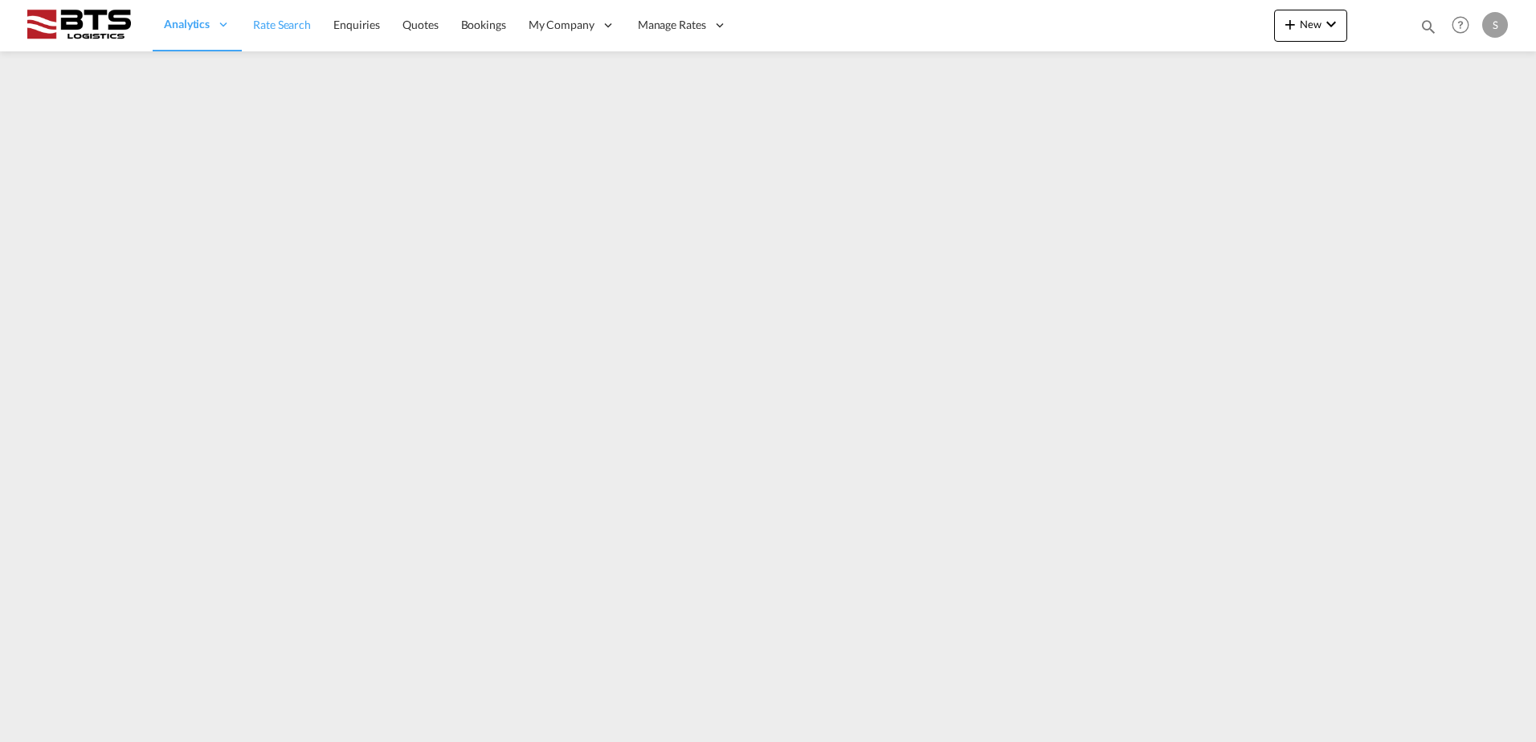
click at [288, 25] on span "Rate Search" at bounding box center [282, 25] width 58 height 14
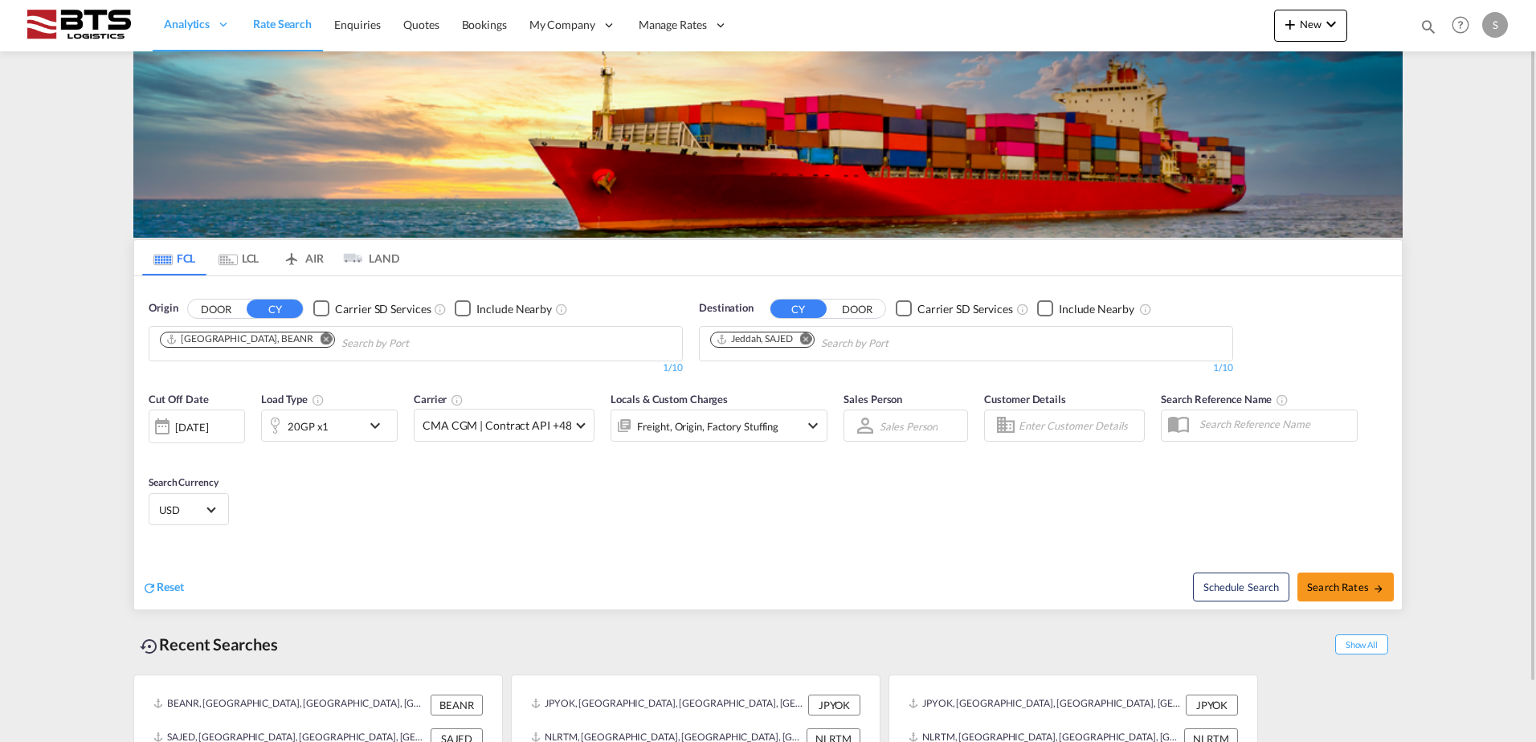
click at [321, 339] on md-icon "Remove" at bounding box center [327, 339] width 12 height 12
click at [318, 333] on md-chips-wrap "Chips container with autocompletion. Enter the text area, type text to search, …" at bounding box center [237, 342] width 161 height 30
click at [808, 337] on md-icon "Remove" at bounding box center [806, 339] width 12 height 12
click at [377, 338] on body "Analytics Reports Dashboard Rate Search Enquiries Quotes Bookings" at bounding box center [768, 371] width 1536 height 742
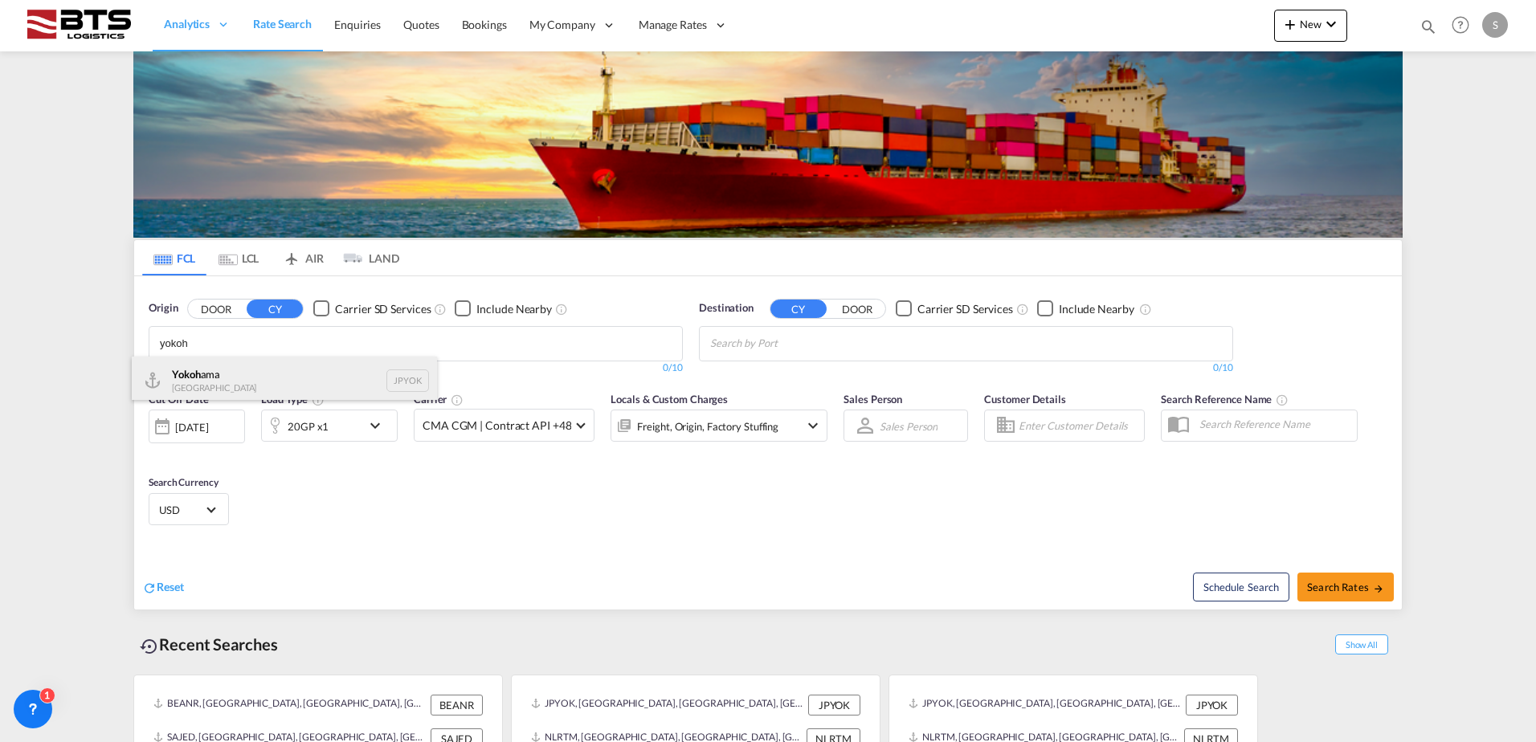
type input "yokoh"
click at [273, 374] on div "Yokoh ama Japan JPYOK" at bounding box center [284, 381] width 305 height 48
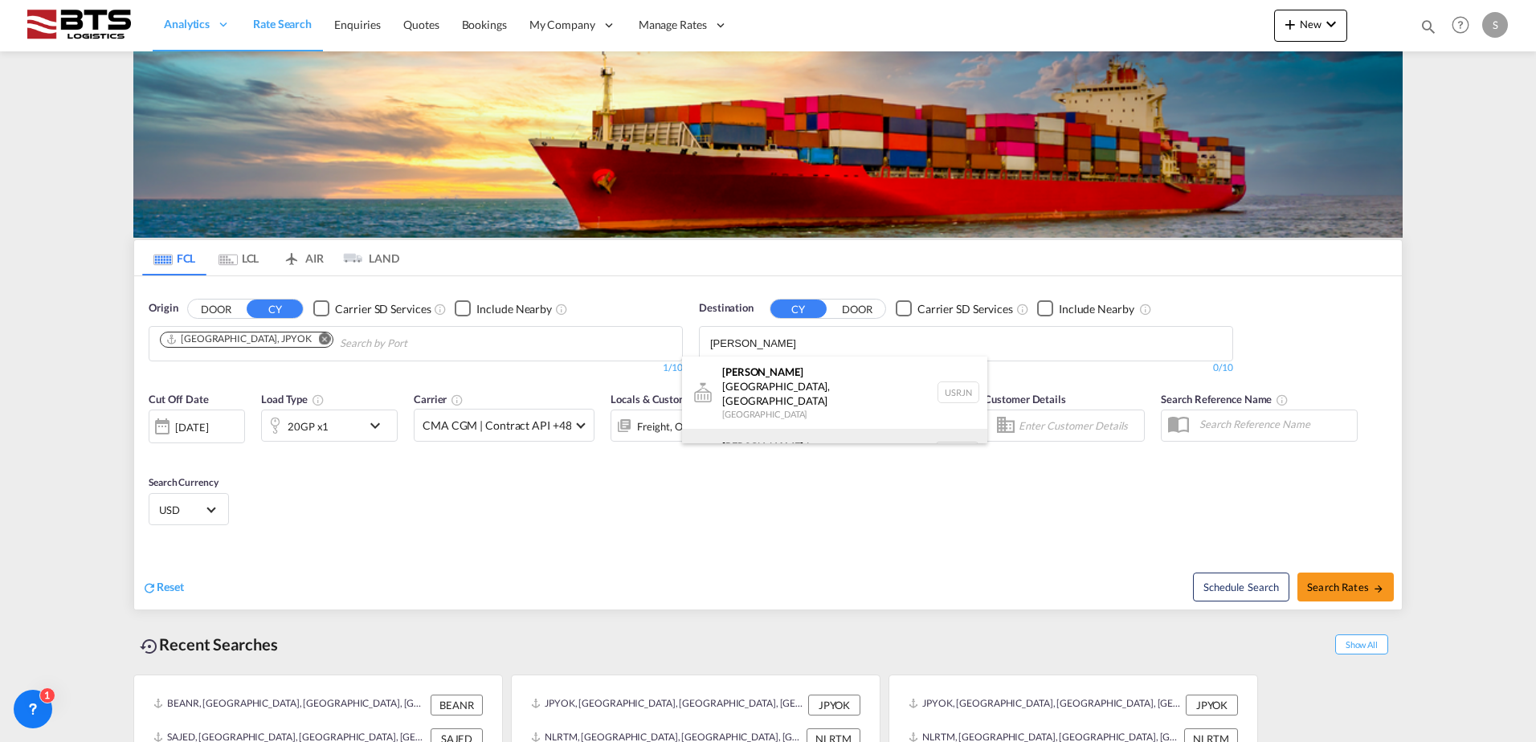
type input "rotter"
click at [753, 429] on div "Rotter dam Netherlands NLRTM" at bounding box center [834, 453] width 305 height 48
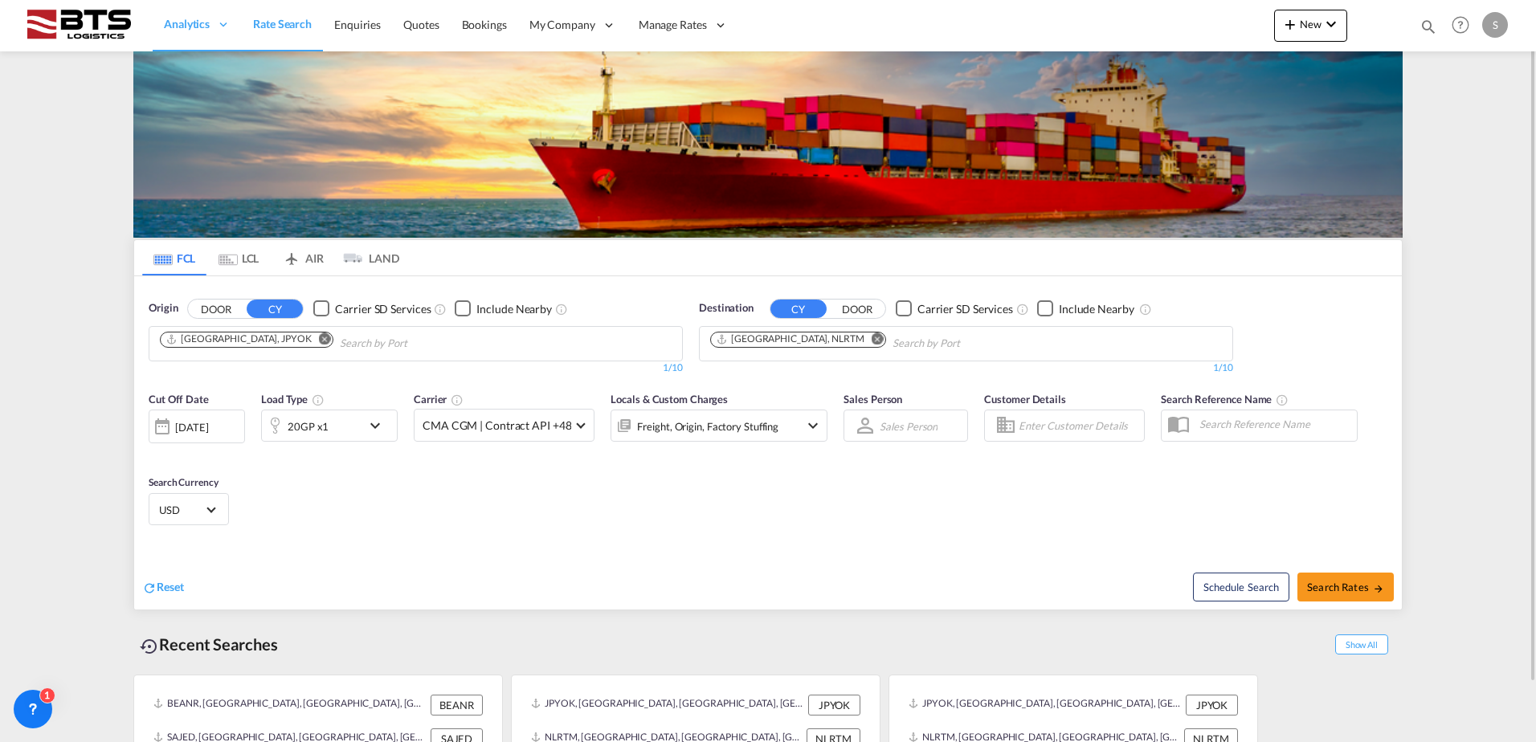
click at [371, 426] on md-icon "icon-chevron-down" at bounding box center [379, 425] width 27 height 19
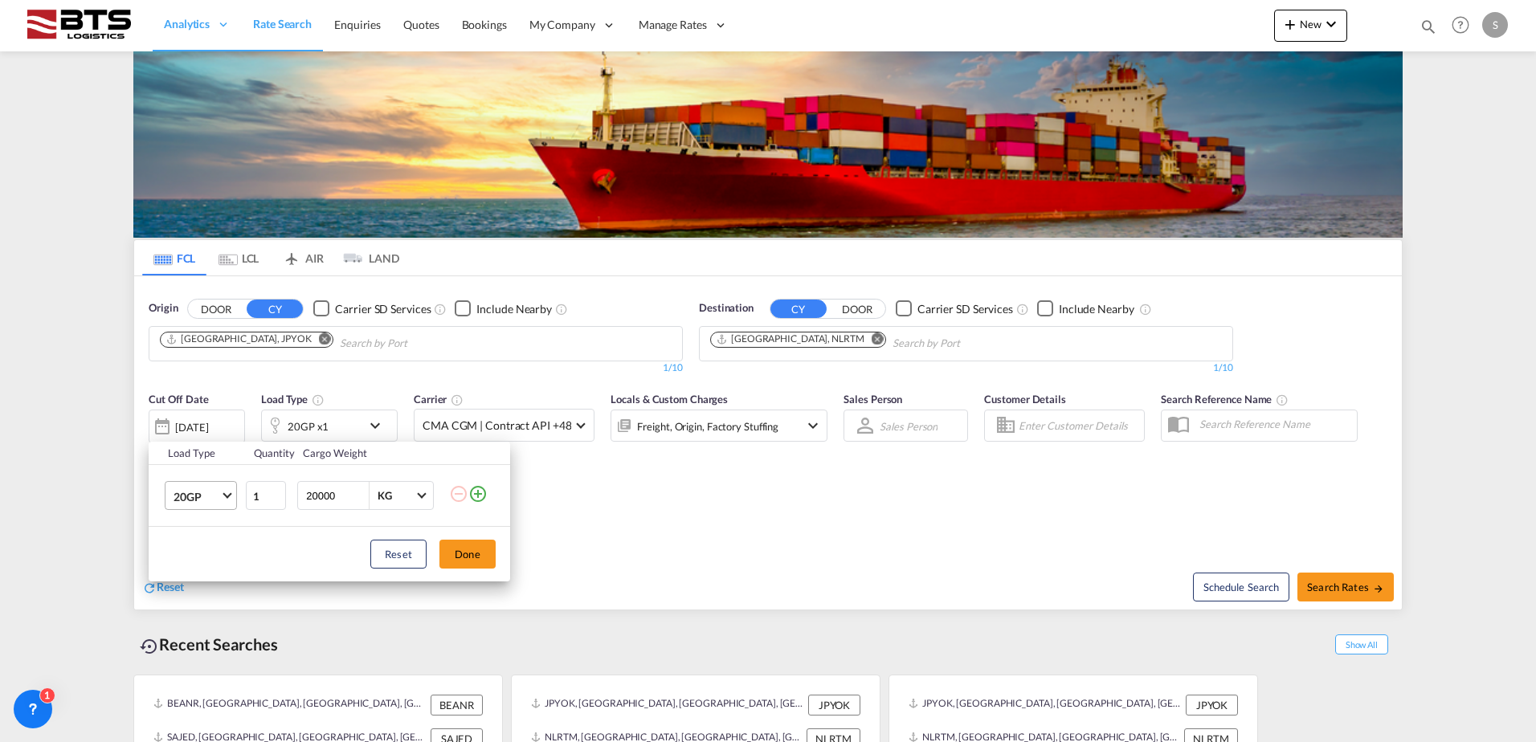
click at [225, 495] on span "Choose: \a20GP" at bounding box center [227, 494] width 9 height 9
click at [195, 574] on div "40HC" at bounding box center [189, 574] width 30 height 16
click at [460, 560] on button "Done" at bounding box center [467, 554] width 56 height 29
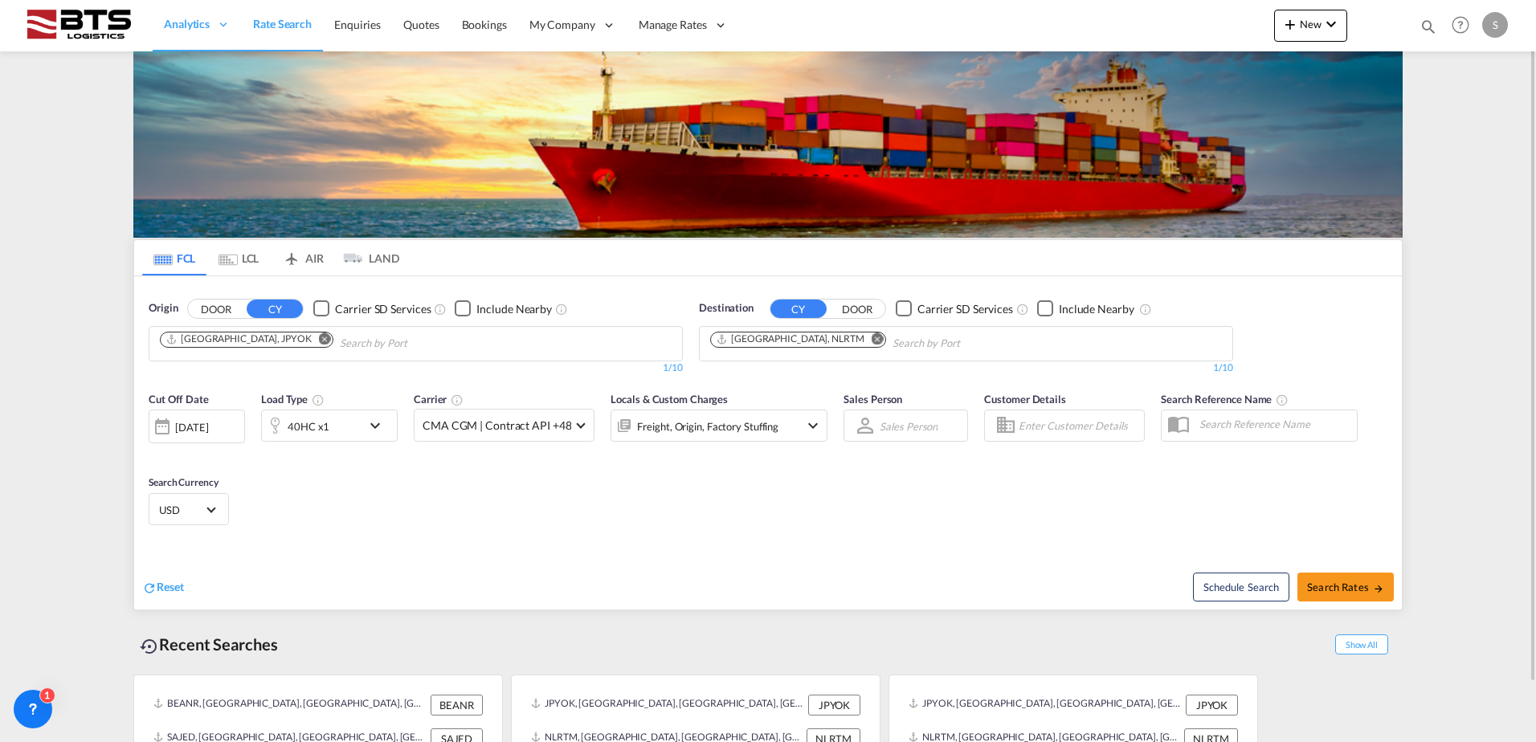
drag, startPoint x: 612, startPoint y: 510, endPoint x: 677, endPoint y: 501, distance: 65.8
click at [612, 509] on div "Cut Off Date 24 Sep 2025 24/09/2025 Load Type 40HC x1 Carrier CMA CGM | Contrac…" at bounding box center [768, 461] width 1268 height 157
click at [1347, 587] on span "Search Rates" at bounding box center [1345, 587] width 77 height 13
type input "JPYOK to NLRTM / 24 Sep 2025"
